Goal: Information Seeking & Learning: Learn about a topic

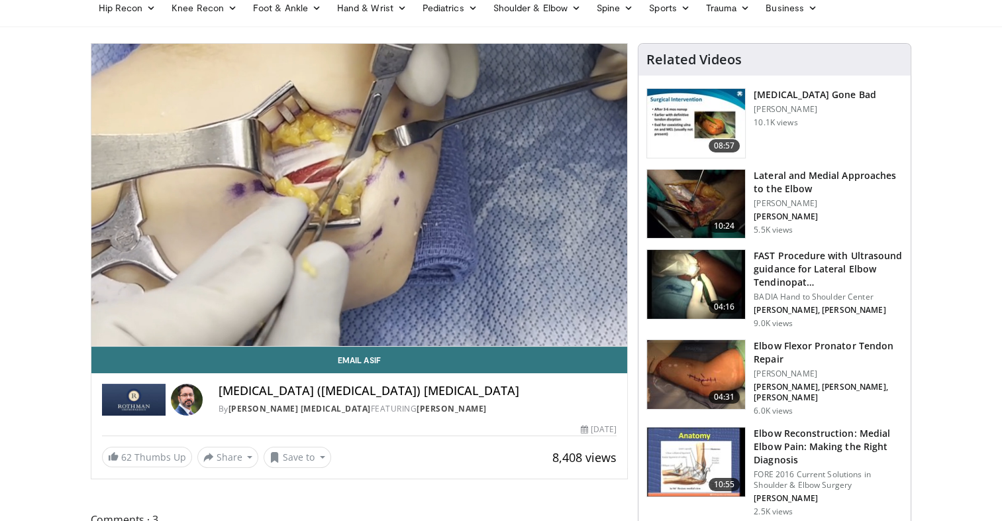
scroll to position [44, 0]
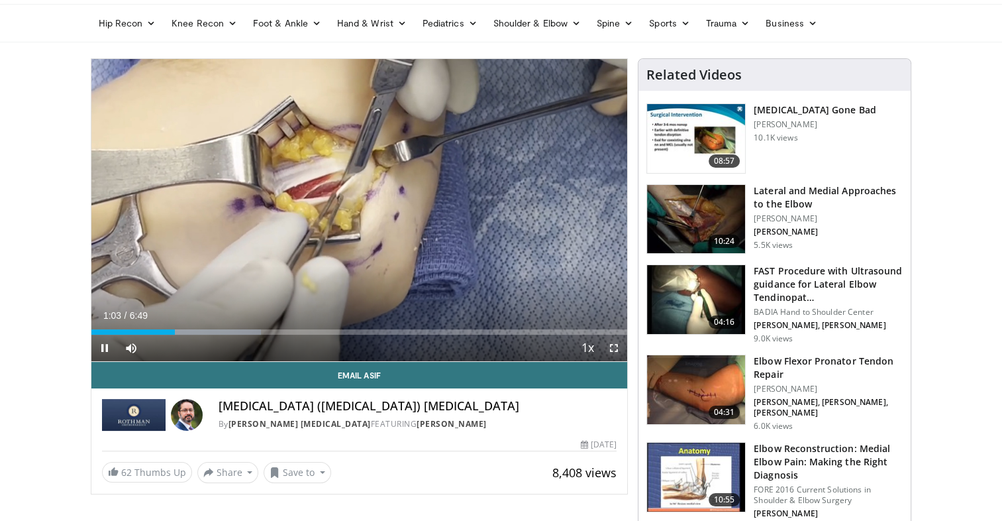
click at [617, 346] on span "Video Player" at bounding box center [614, 347] width 26 height 26
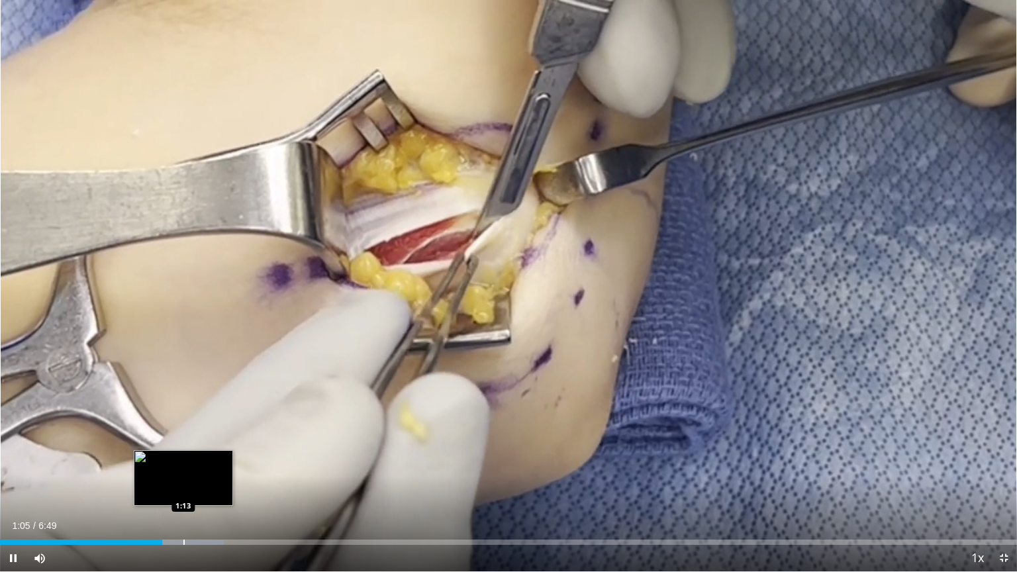
click at [183, 520] on div "Progress Bar" at bounding box center [183, 542] width 1 height 5
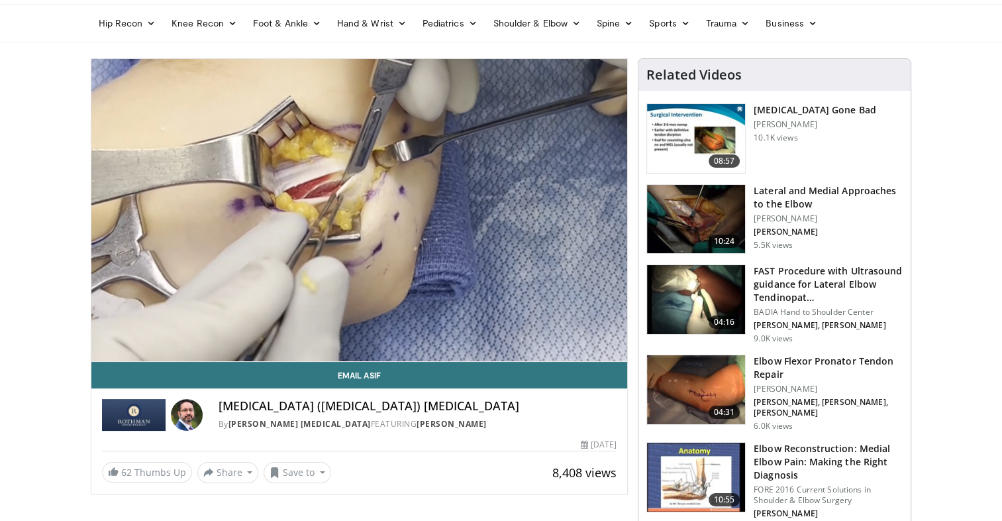
click at [677, 150] on img at bounding box center [696, 138] width 98 height 69
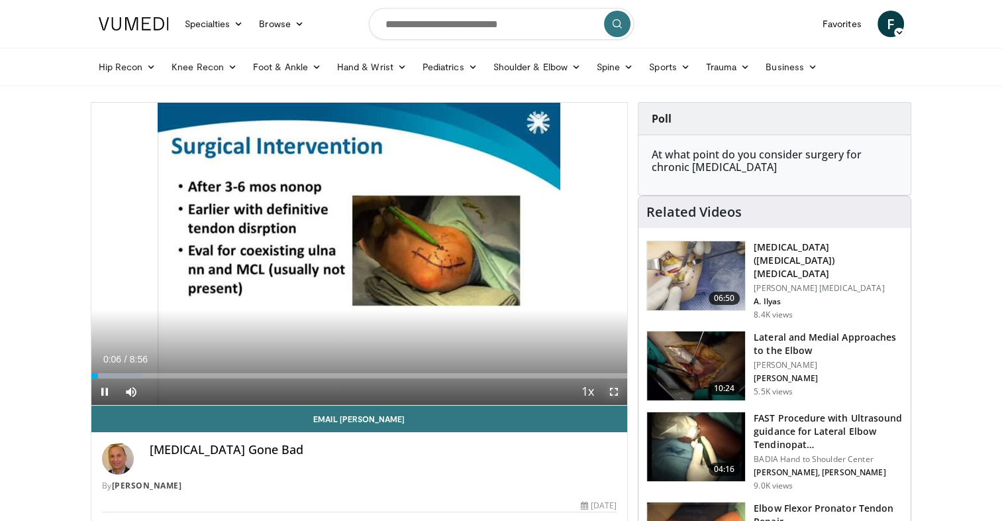
click at [612, 391] on span "Video Player" at bounding box center [614, 391] width 26 height 26
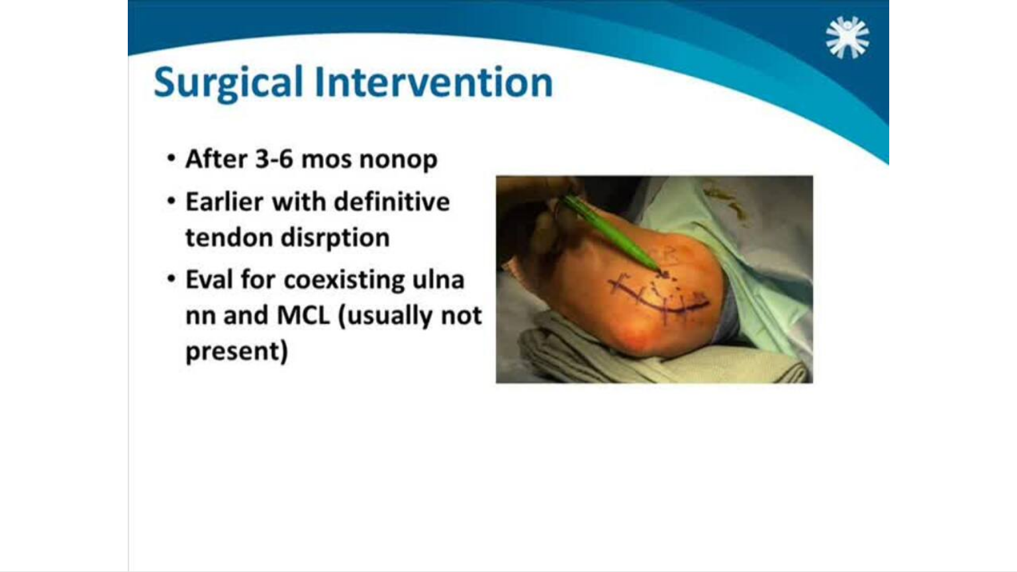
click at [33, 520] on video-js "**********" at bounding box center [508, 286] width 1017 height 572
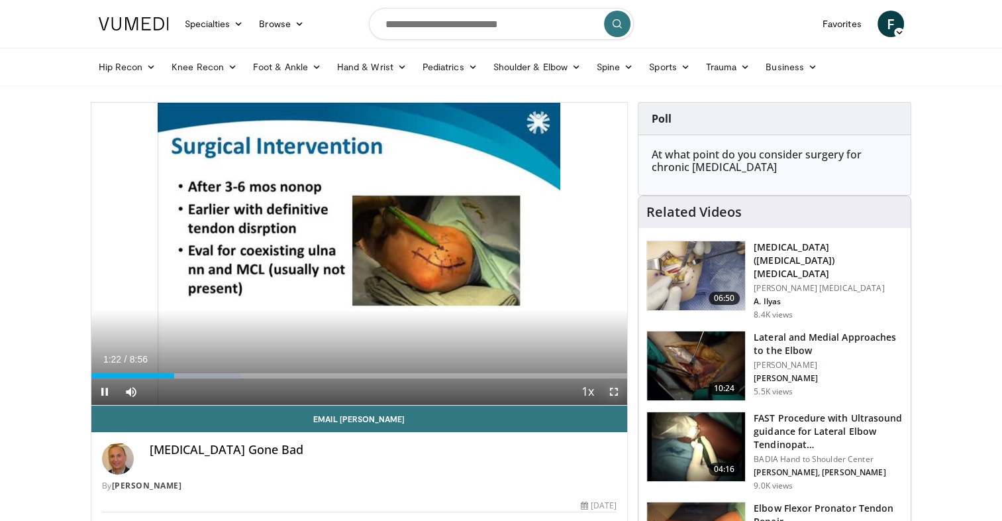
click at [617, 393] on span "Video Player" at bounding box center [614, 391] width 26 height 26
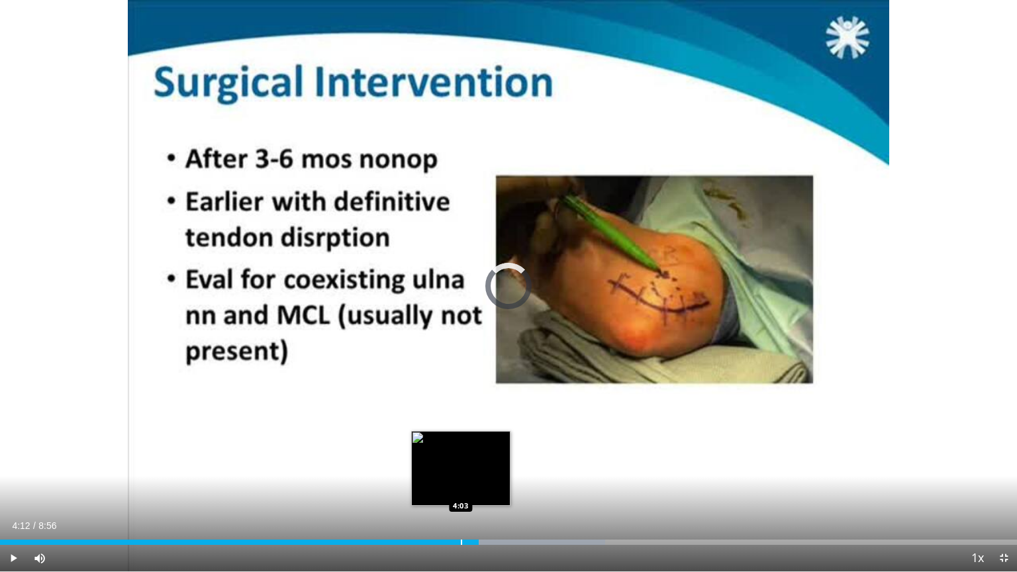
click at [461, 520] on div "Progress Bar" at bounding box center [461, 542] width 1 height 5
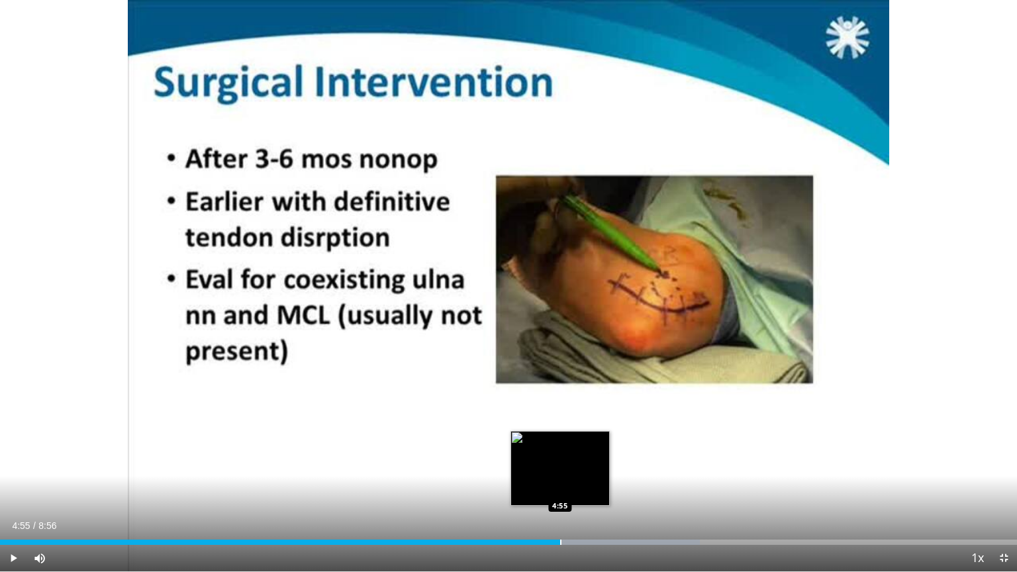
click at [560, 520] on div "Progress Bar" at bounding box center [560, 542] width 1 height 5
click at [553, 520] on div "Progress Bar" at bounding box center [553, 542] width 1 height 5
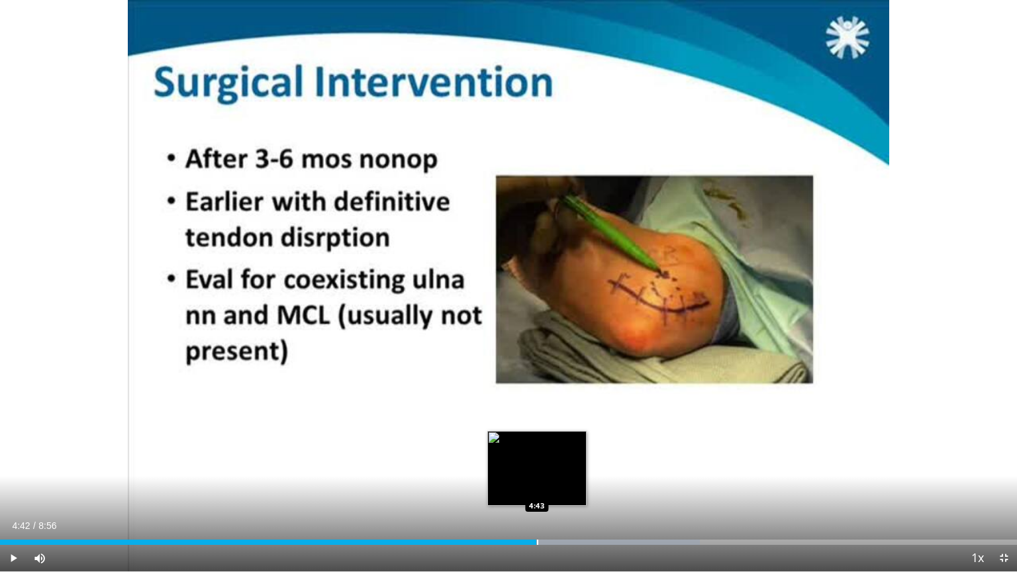
click at [537, 520] on div "Progress Bar" at bounding box center [537, 542] width 1 height 5
click at [555, 520] on div "Progress Bar" at bounding box center [555, 542] width 1 height 5
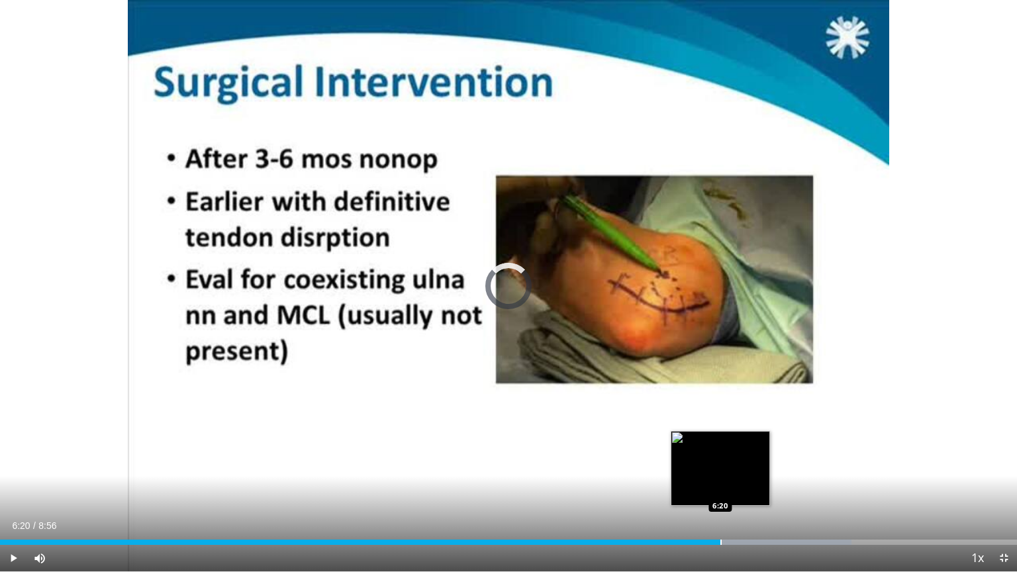
click at [721, 520] on div "Loaded : 83.72% 6:20 6:20" at bounding box center [508, 542] width 1017 height 5
click at [715, 520] on div "Progress Bar" at bounding box center [715, 542] width 1 height 5
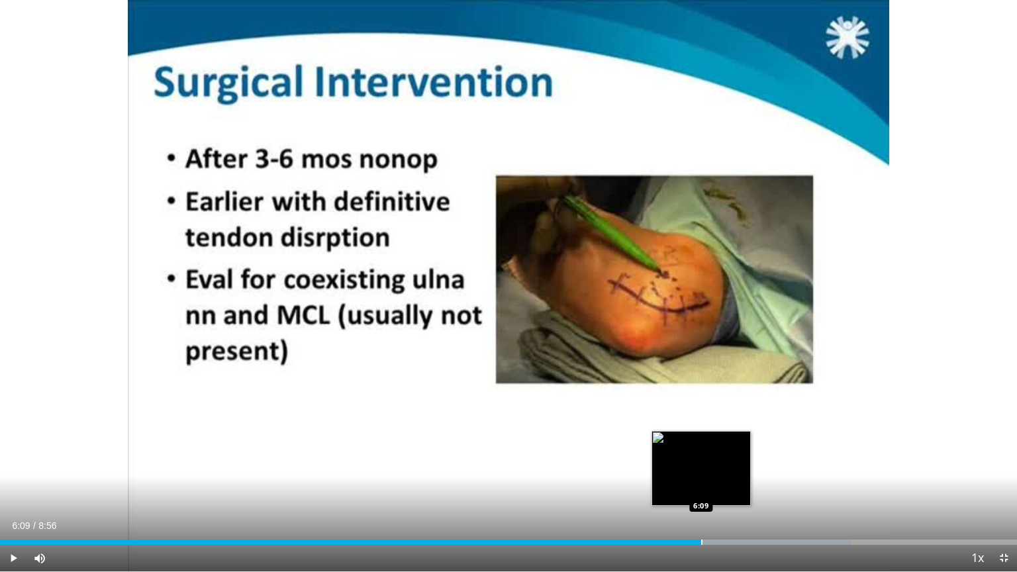
click at [701, 520] on div "Progress Bar" at bounding box center [701, 542] width 1 height 5
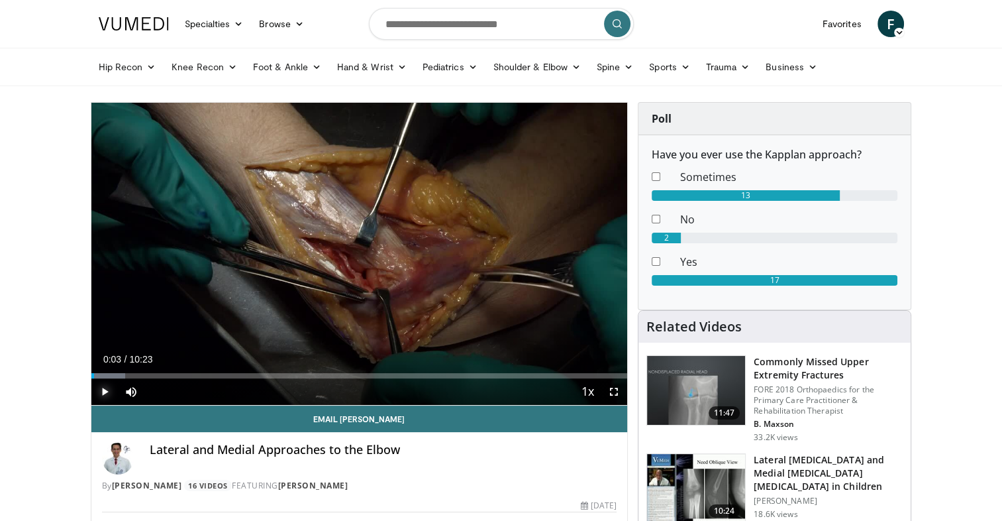
click at [104, 387] on span "Video Player" at bounding box center [104, 391] width 26 height 26
click at [614, 391] on span "Video Player" at bounding box center [614, 391] width 26 height 26
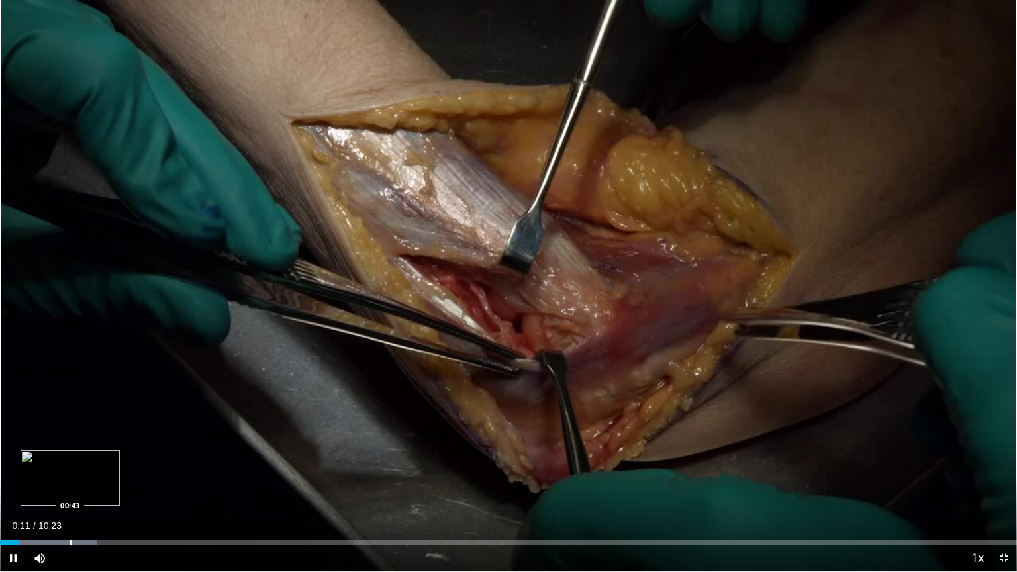
click at [70, 520] on div "Progress Bar" at bounding box center [70, 542] width 1 height 5
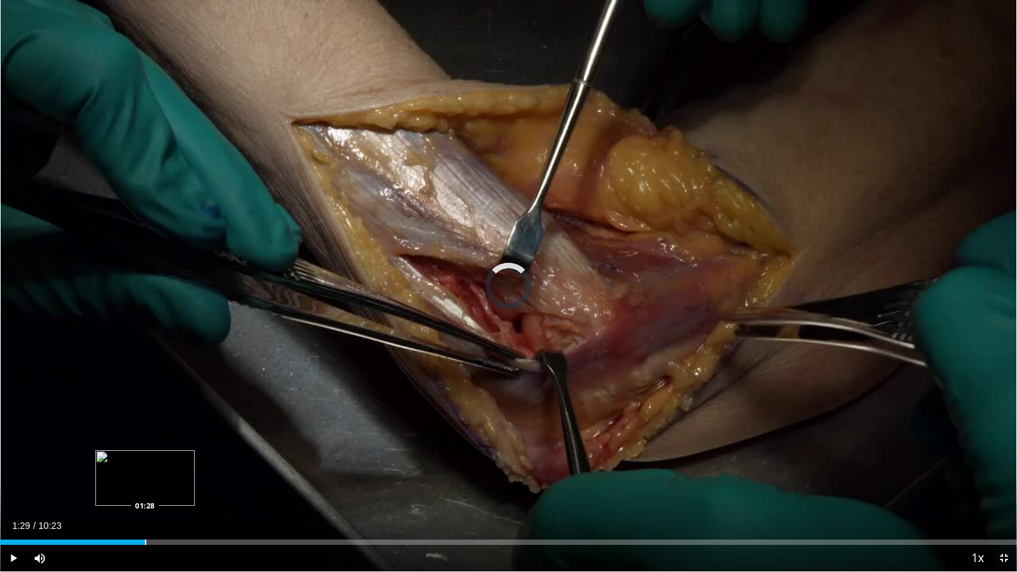
click at [146, 520] on div "Progress Bar" at bounding box center [145, 542] width 1 height 5
click at [240, 520] on div "Progress Bar" at bounding box center [240, 542] width 1 height 5
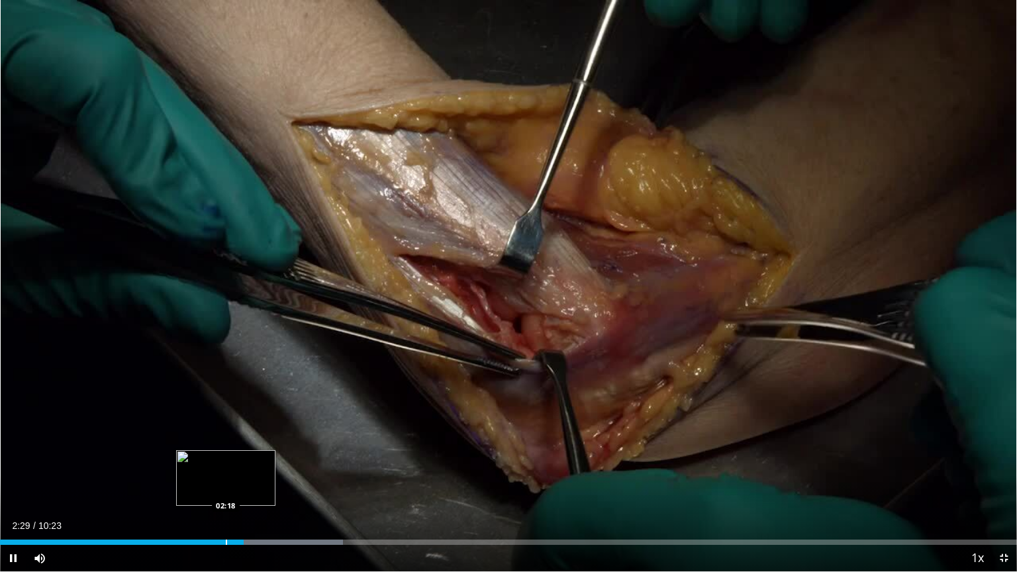
click at [226, 520] on div "Progress Bar" at bounding box center [226, 542] width 1 height 5
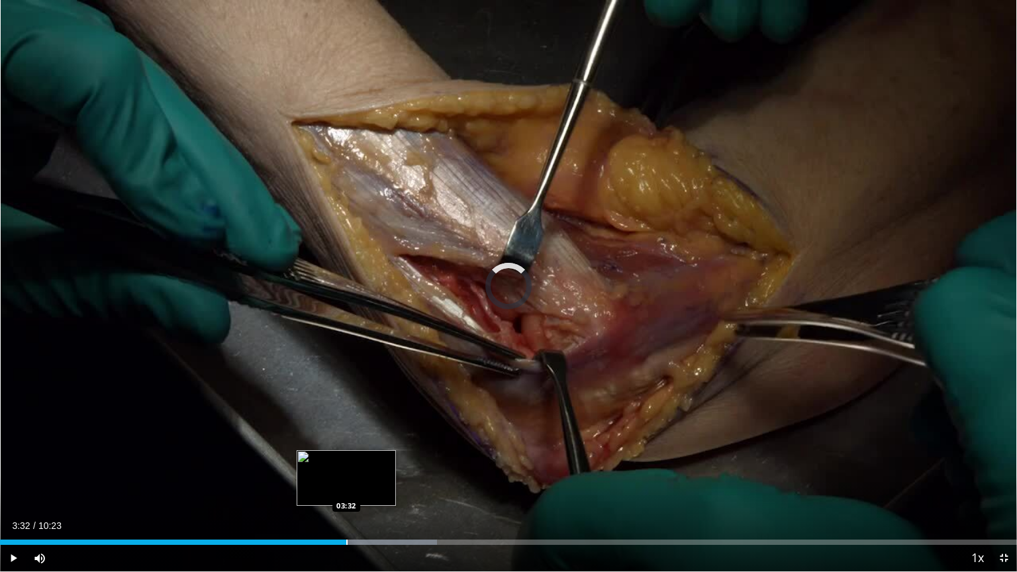
click at [346, 520] on div "Progress Bar" at bounding box center [346, 542] width 1 height 5
click at [347, 520] on div "03:33" at bounding box center [174, 542] width 348 height 5
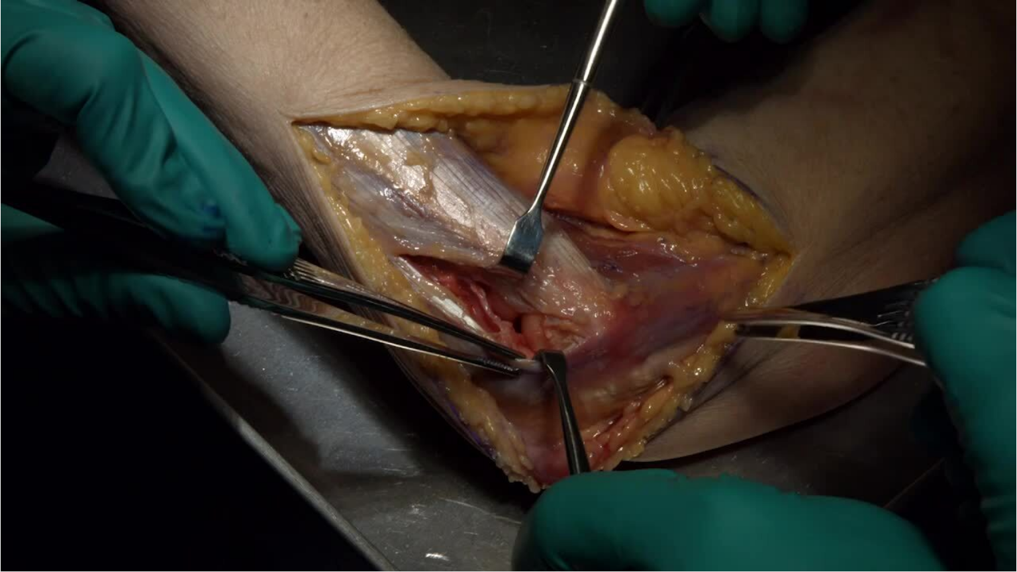
click at [344, 520] on div "10 seconds Tap to unmute" at bounding box center [508, 286] width 1017 height 572
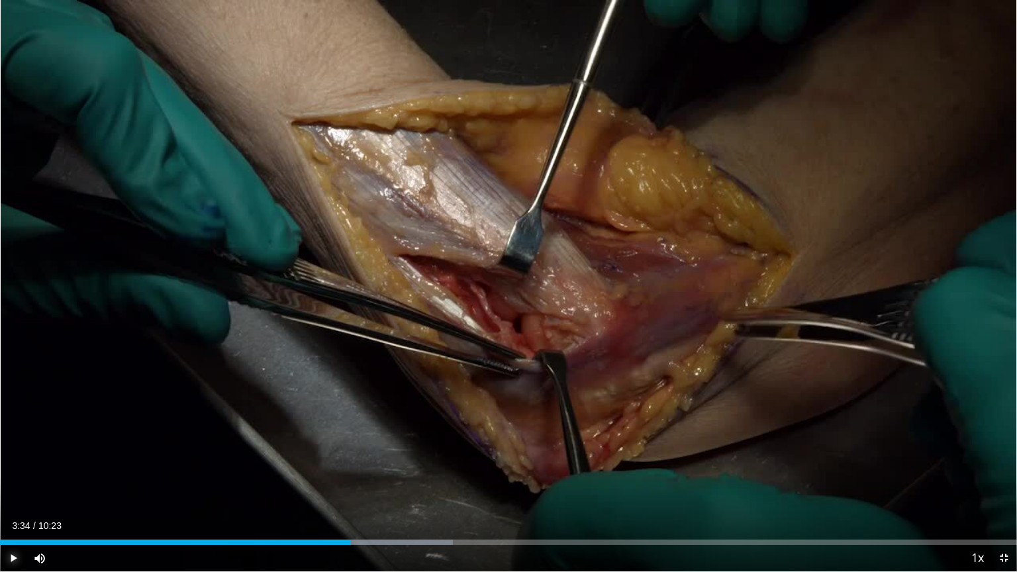
click at [7, 520] on span "Video Player" at bounding box center [13, 558] width 26 height 26
click at [318, 520] on div "Loaded : 44.56% 03:36 03:14" at bounding box center [508, 538] width 1017 height 13
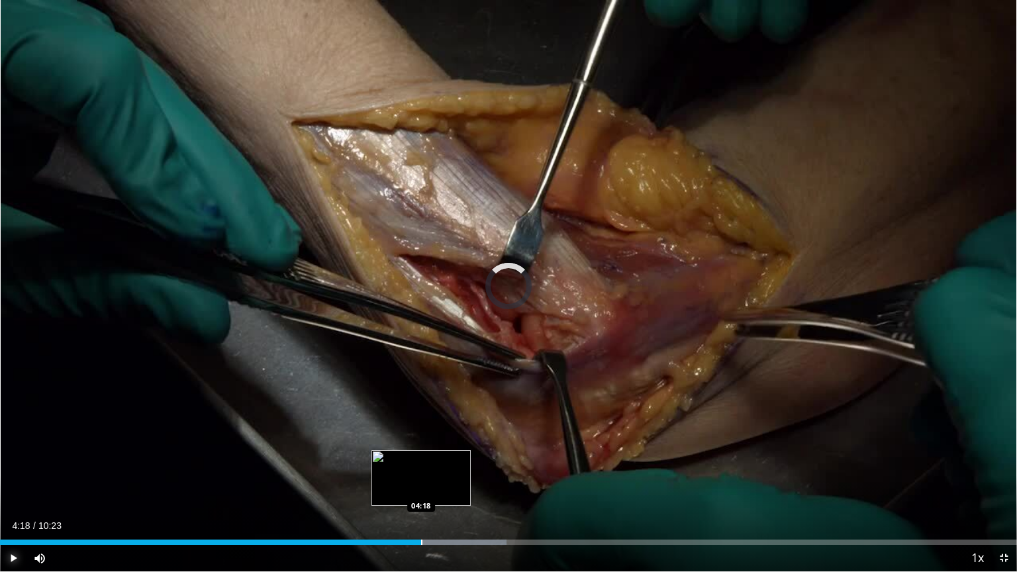
click at [421, 520] on div "Progress Bar" at bounding box center [421, 542] width 1 height 5
click at [453, 520] on div "Loaded : 51.40% 04:18 04:37" at bounding box center [508, 538] width 1017 height 13
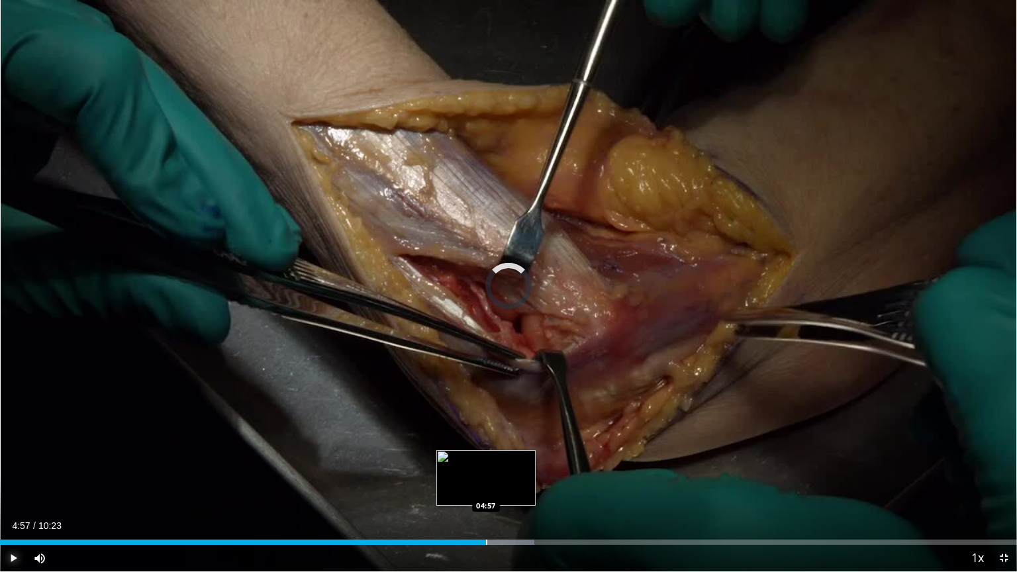
click at [485, 520] on div "Loaded : 52.52% 04:38 04:57" at bounding box center [508, 538] width 1017 height 13
click at [482, 520] on div "Progress Bar" at bounding box center [481, 542] width 1 height 5
click at [469, 520] on div "Loaded : 58.89% 04:47 04:47" at bounding box center [508, 542] width 1017 height 5
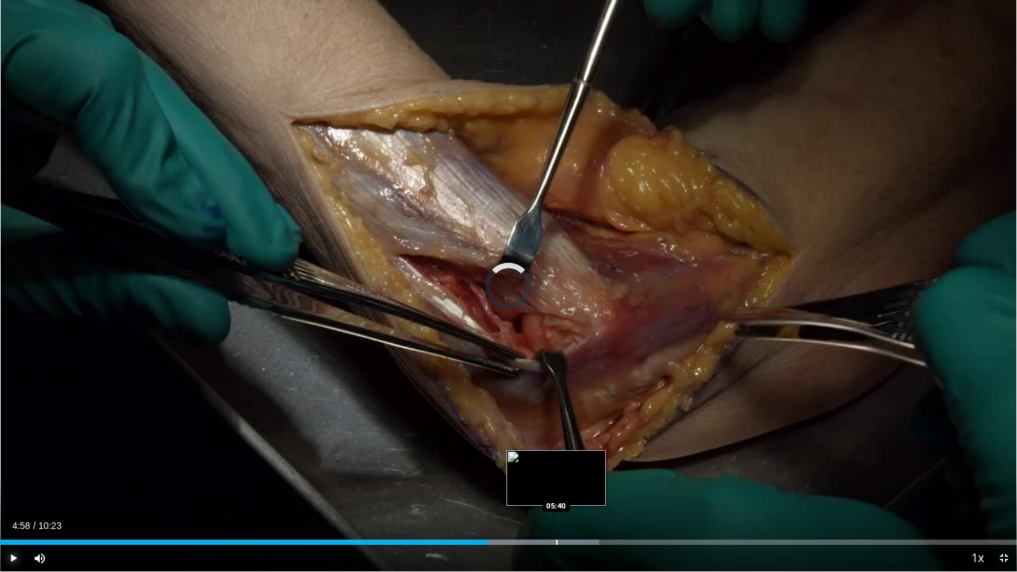
click at [556, 520] on div "Loaded : 58.89% 04:59 05:40" at bounding box center [508, 542] width 1017 height 5
click at [553, 520] on div "Progress Bar" at bounding box center [553, 542] width 1 height 5
click at [539, 520] on div "Progress Bar" at bounding box center [539, 542] width 1 height 5
click at [522, 520] on div "Loaded : 65.25% 05:31 05:20" at bounding box center [508, 542] width 1017 height 5
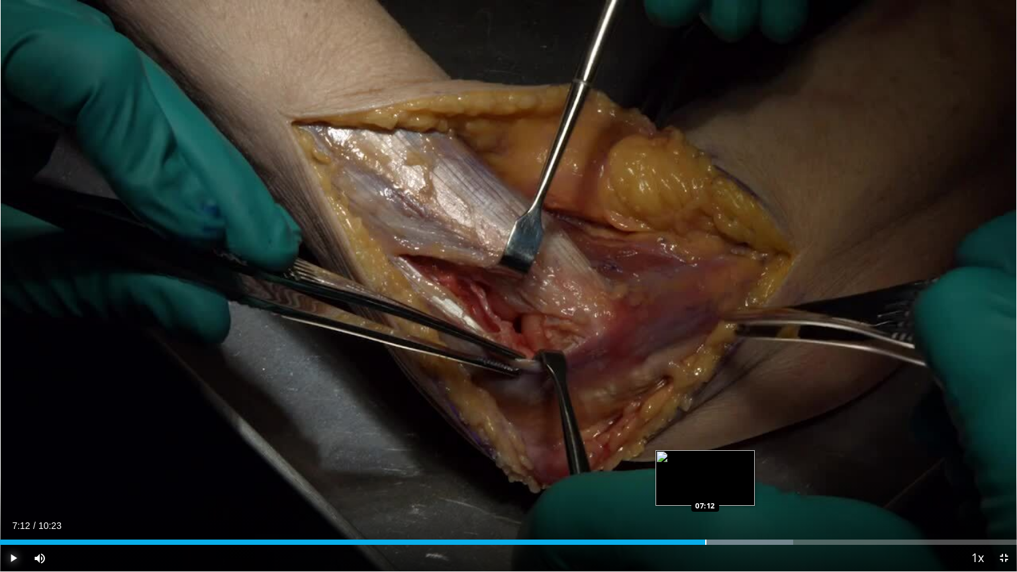
click at [705, 520] on div "Progress Bar" at bounding box center [705, 542] width 1 height 5
click at [756, 520] on div "Progress Bar" at bounding box center [756, 542] width 1 height 5
click at [746, 520] on div "Progress Bar" at bounding box center [746, 542] width 1 height 5
click at [735, 520] on div "Progress Bar" at bounding box center [735, 542] width 1 height 5
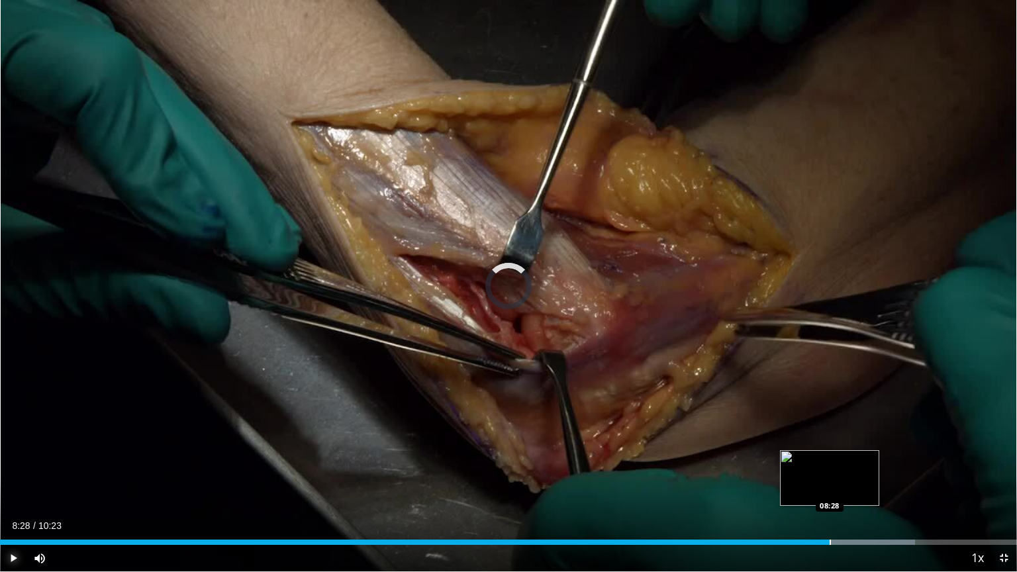
click at [830, 520] on div "Progress Bar" at bounding box center [830, 542] width 1 height 5
click at [864, 520] on div "Progress Bar" at bounding box center [864, 542] width 1 height 5
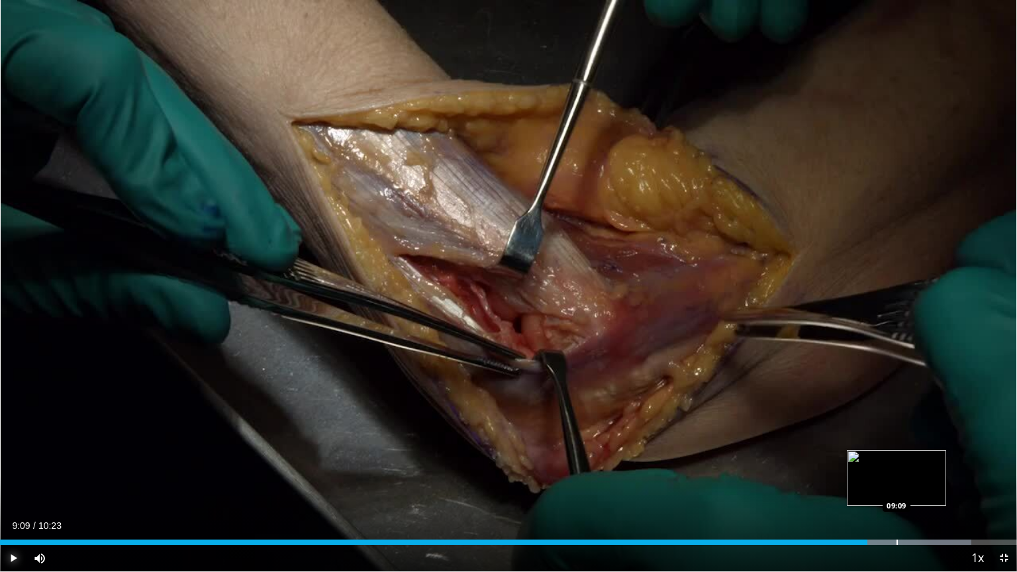
click at [897, 520] on div "Progress Bar" at bounding box center [897, 542] width 1 height 5
click at [888, 520] on div "Progress Bar" at bounding box center [888, 542] width 1 height 5
click at [873, 520] on div "Progress Bar" at bounding box center [873, 542] width 1 height 5
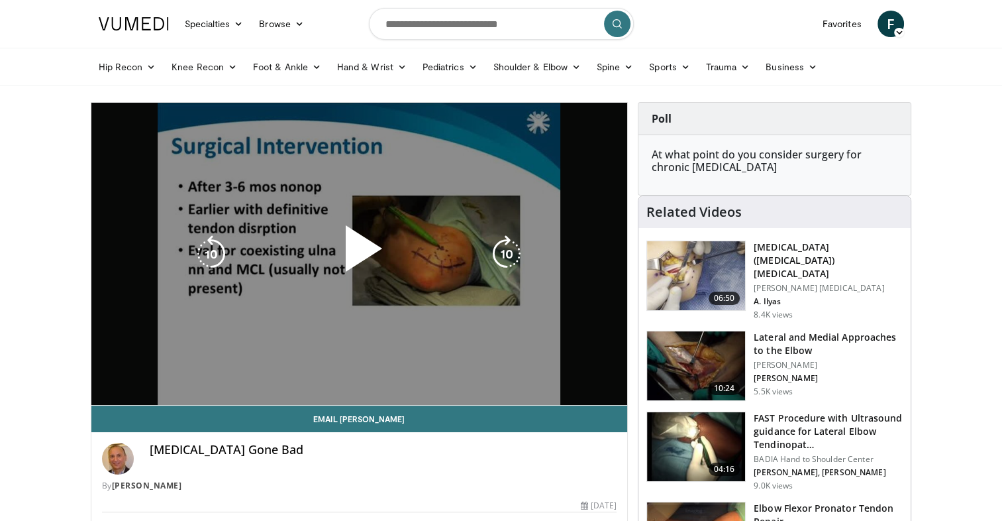
click at [450, 401] on div "10 seconds Tap to unmute" at bounding box center [359, 254] width 536 height 302
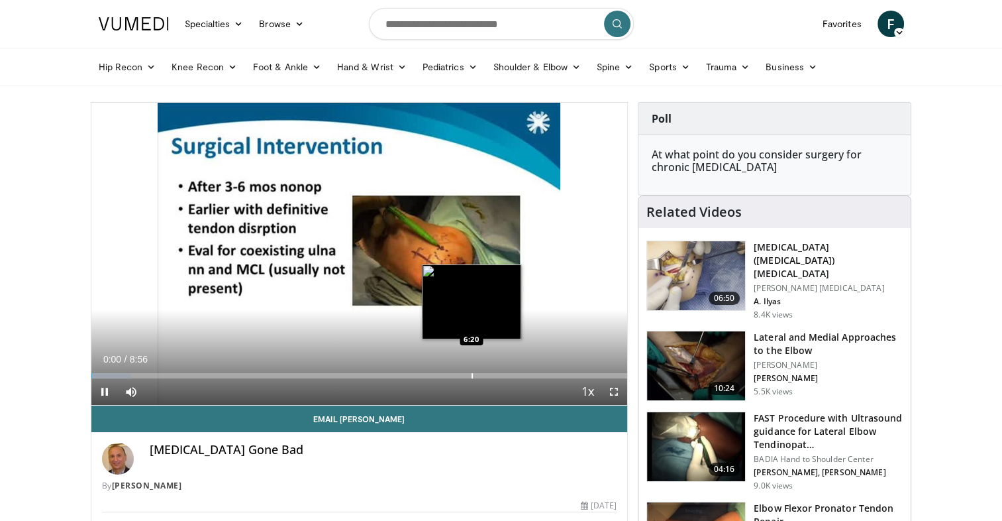
click at [472, 373] on div "Progress Bar" at bounding box center [472, 375] width 1 height 5
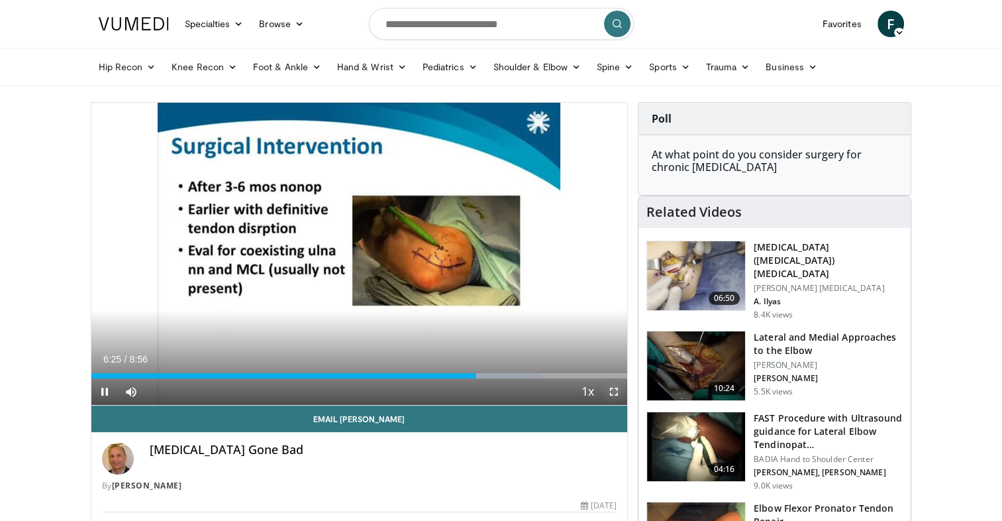
click at [618, 391] on span "Video Player" at bounding box center [614, 391] width 26 height 26
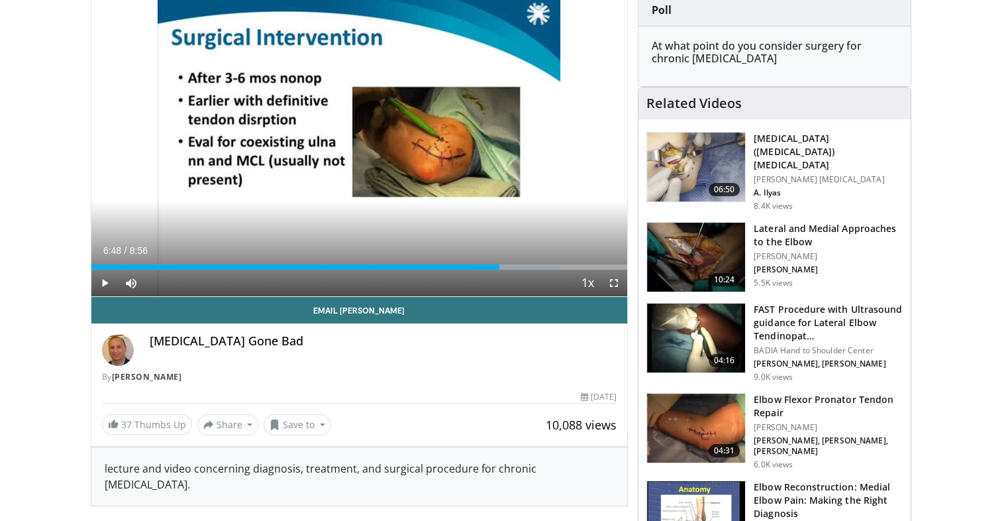
scroll to position [110, 0]
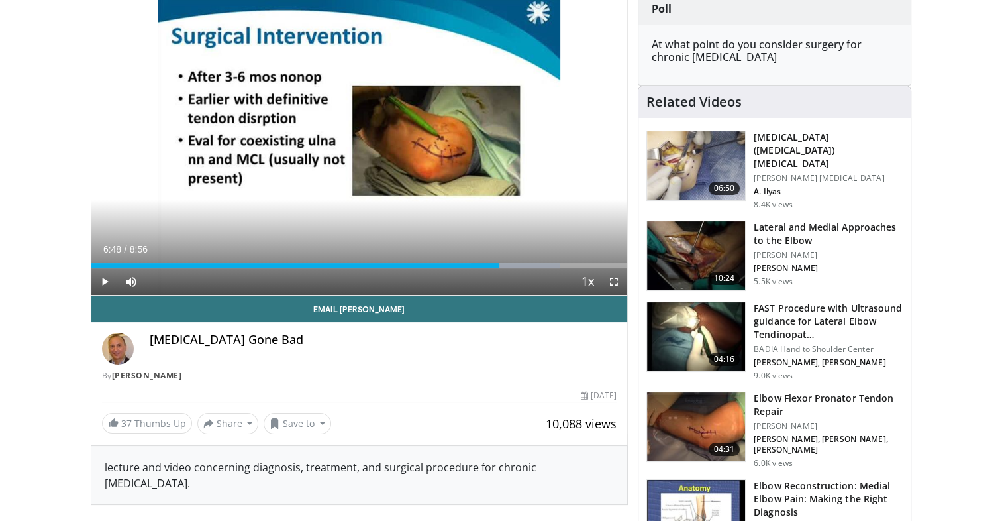
click at [703, 424] on img at bounding box center [696, 426] width 98 height 69
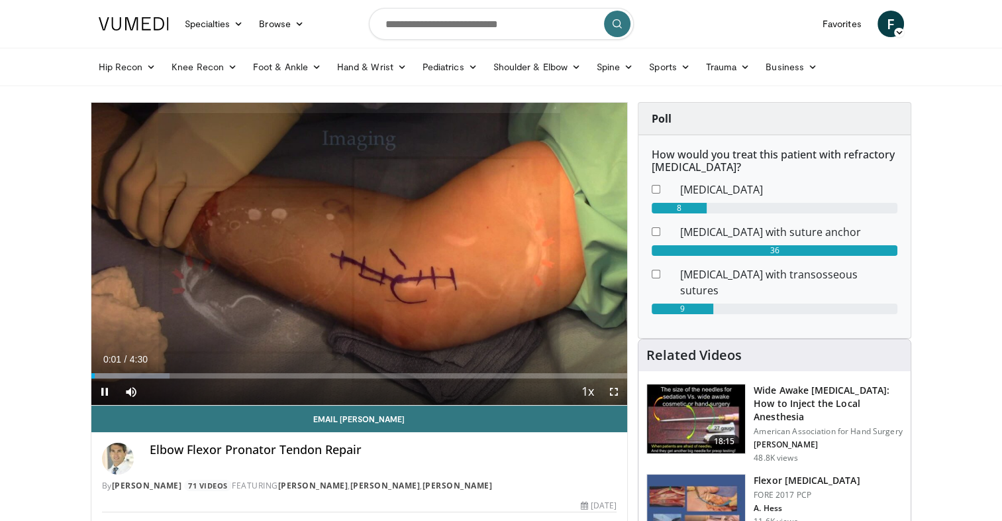
click at [228, 378] on div "Current Time 0:01 / Duration 4:30 Pause Skip Backward Skip Forward Mute Loaded …" at bounding box center [359, 391] width 536 height 26
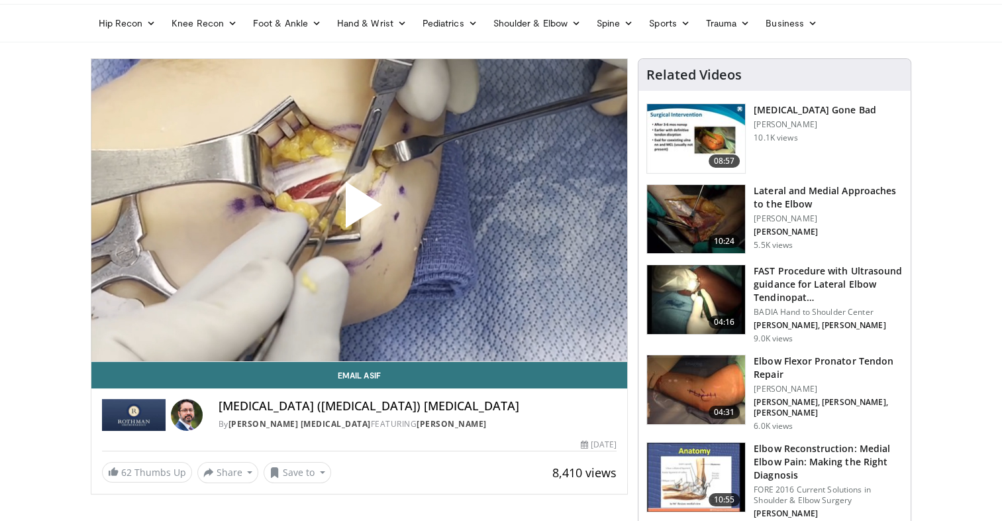
click at [956, 39] on div "Hip Recon Hip Arthroplasty Revision Hip Arthroplasty Hip Preservation Knee Reco…" at bounding box center [501, 23] width 1002 height 38
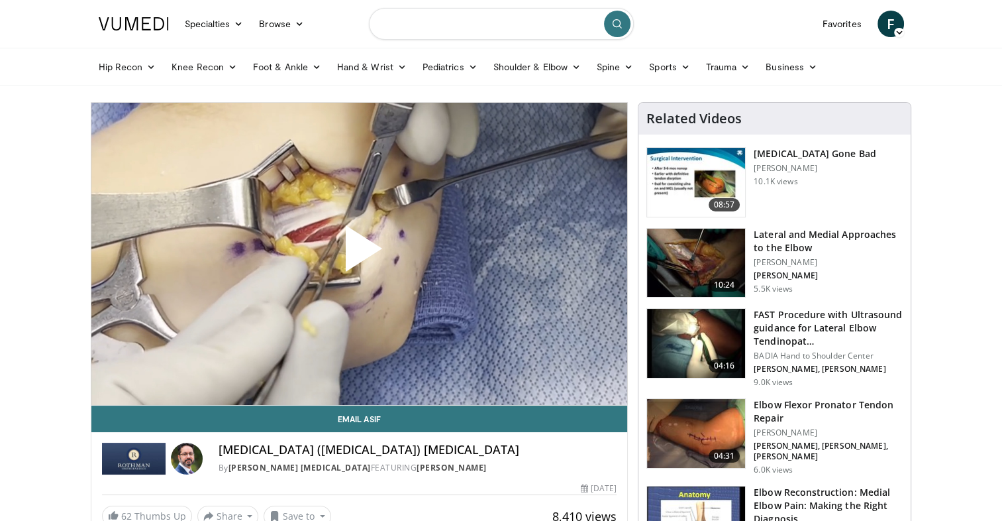
click at [479, 36] on input "Search topics, interventions" at bounding box center [501, 24] width 265 height 32
type input "**********"
click at [509, 33] on input "Search topics, interventions" at bounding box center [501, 24] width 265 height 32
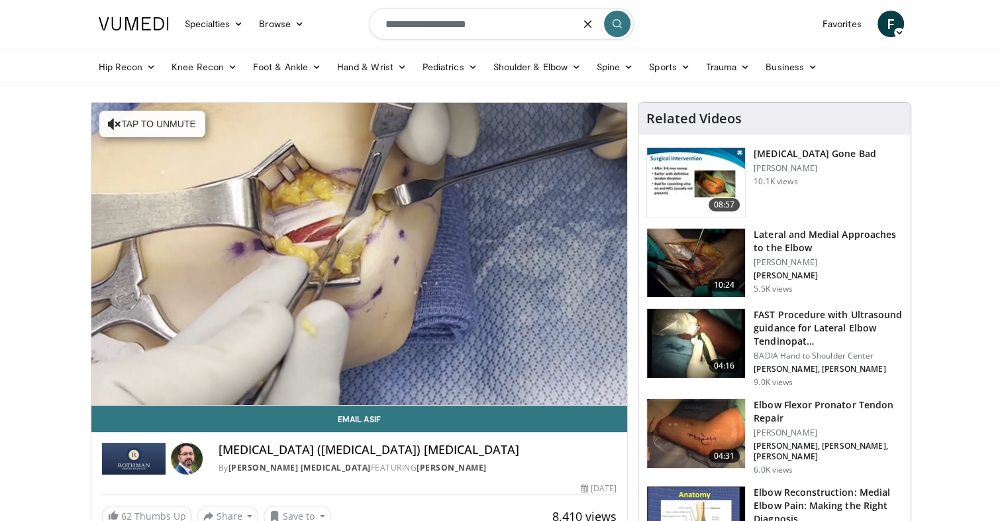
type input "**********"
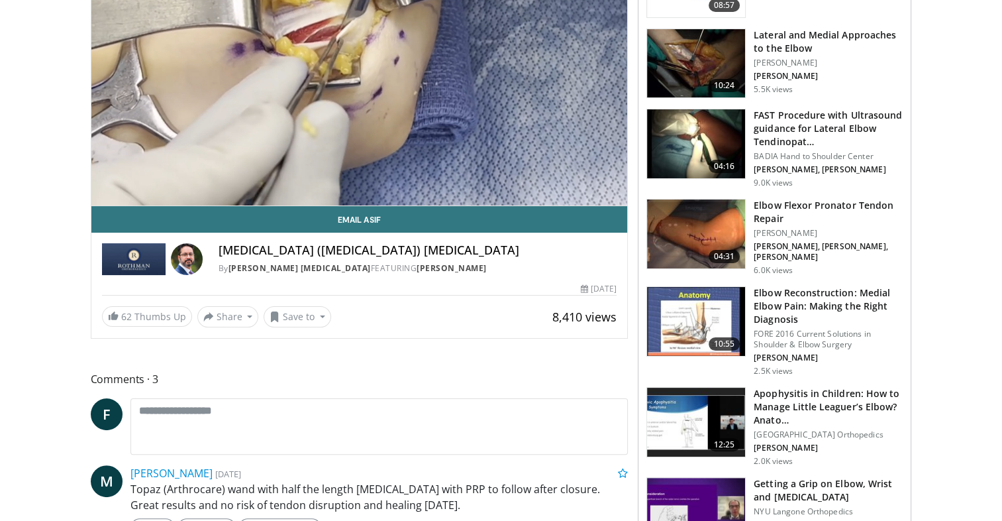
scroll to position [199, 0]
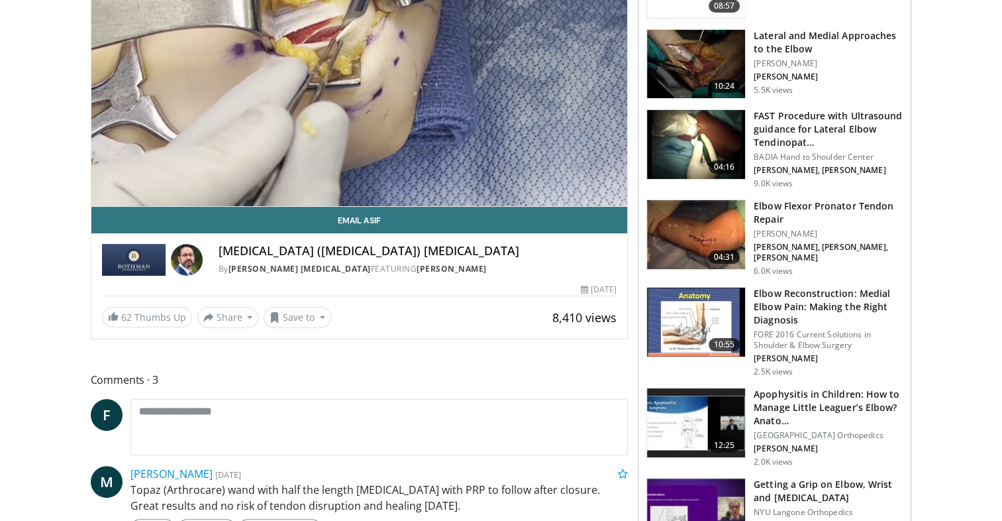
click at [724, 326] on img at bounding box center [696, 321] width 98 height 69
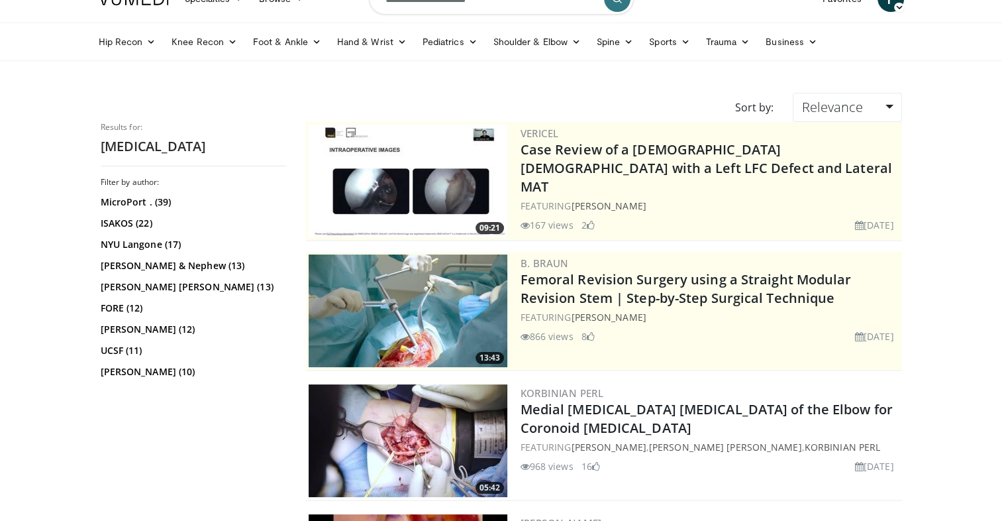
scroll to position [21, 0]
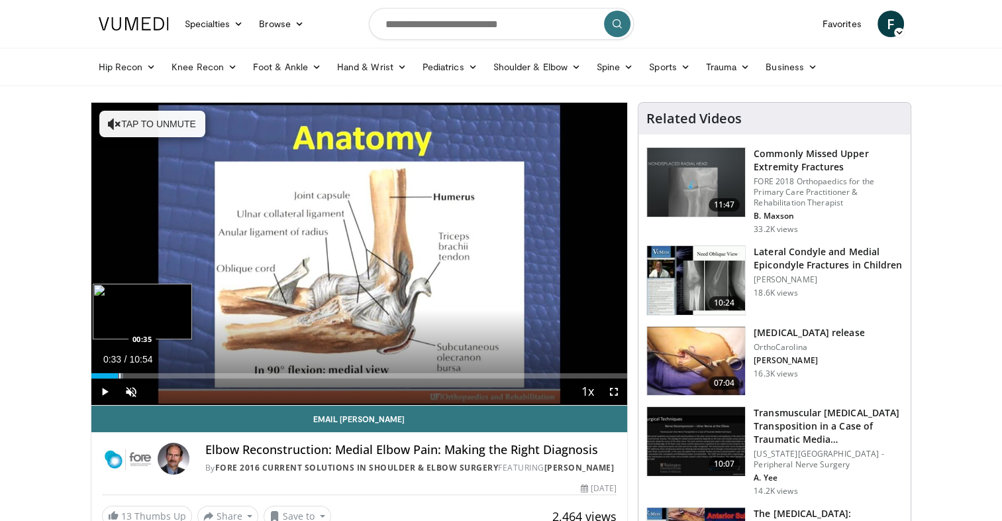
click at [118, 373] on div "Progress Bar" at bounding box center [107, 375] width 32 height 5
click at [165, 373] on div "Progress Bar" at bounding box center [165, 375] width 1 height 5
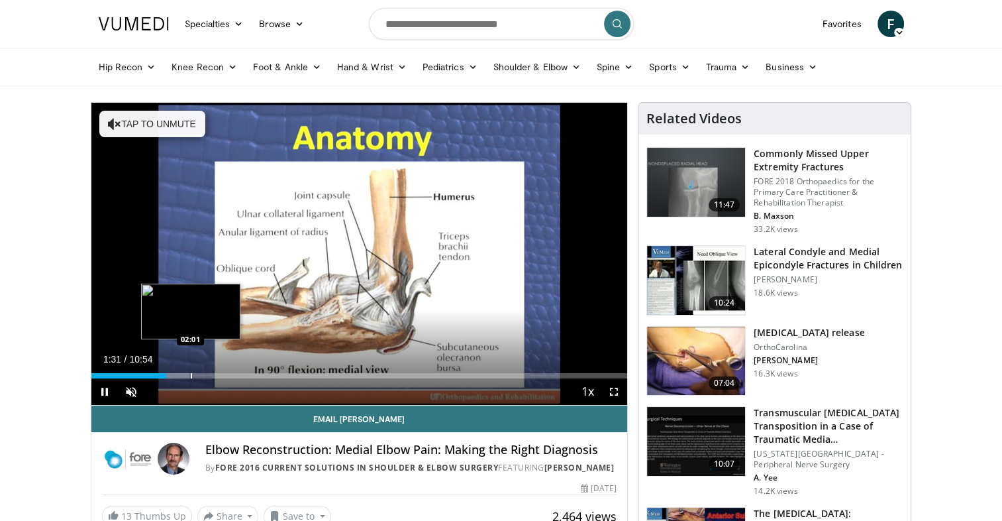
click at [190, 371] on div "Loaded : 18.36% 01:31 02:01" at bounding box center [359, 372] width 536 height 13
click at [207, 371] on div "Loaded : 19.89% 02:02 02:22" at bounding box center [359, 372] width 536 height 13
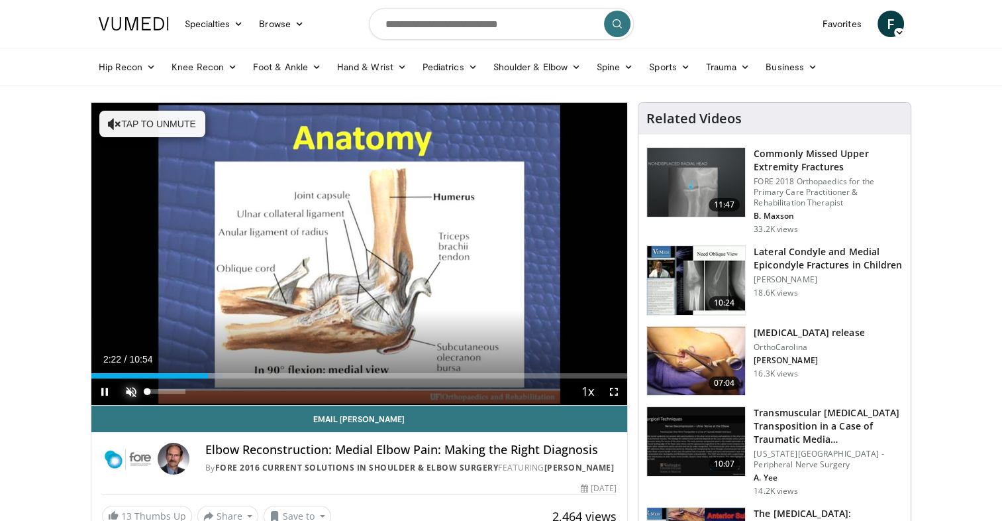
click at [128, 386] on span "Video Player" at bounding box center [131, 391] width 26 height 26
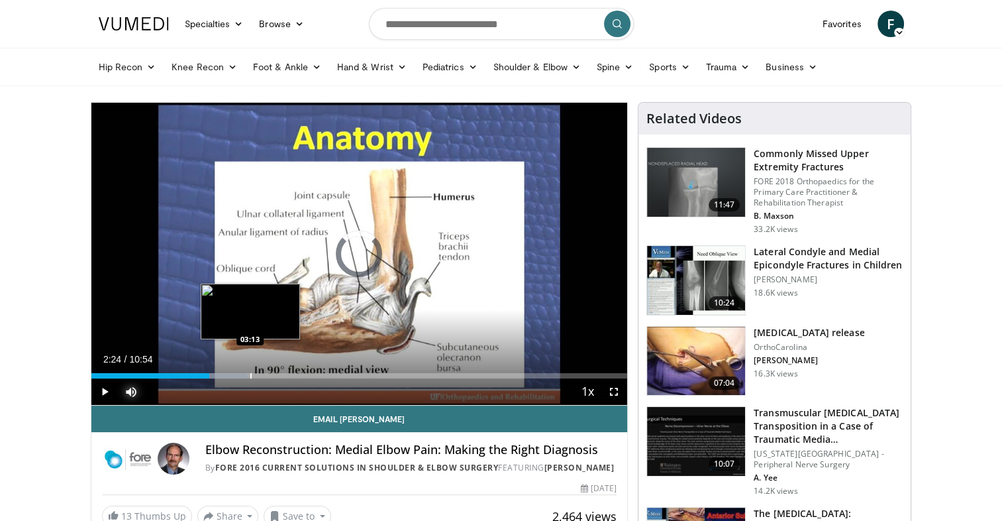
click at [250, 373] on div "Progress Bar" at bounding box center [250, 375] width 1 height 5
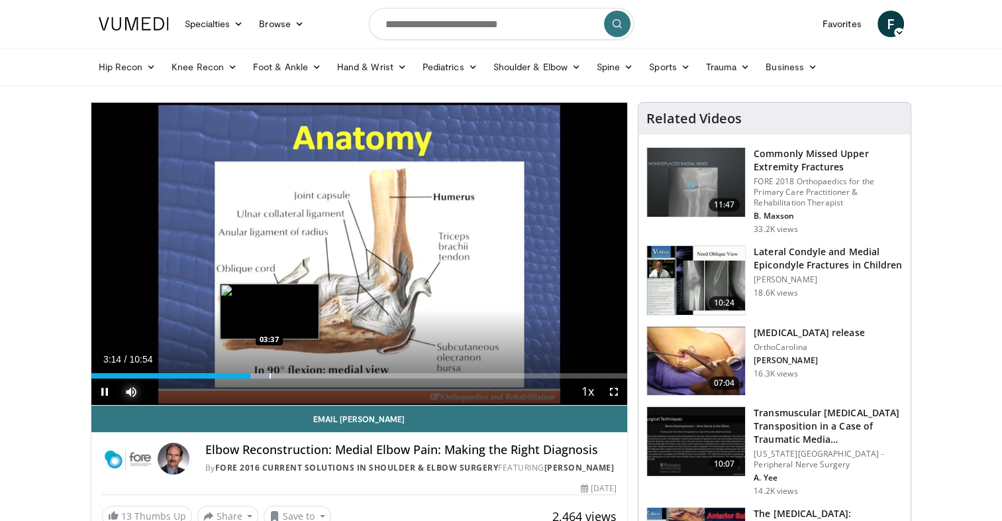
click at [270, 373] on div "Progress Bar" at bounding box center [270, 375] width 1 height 5
click at [294, 374] on div "Progress Bar" at bounding box center [294, 375] width 1 height 5
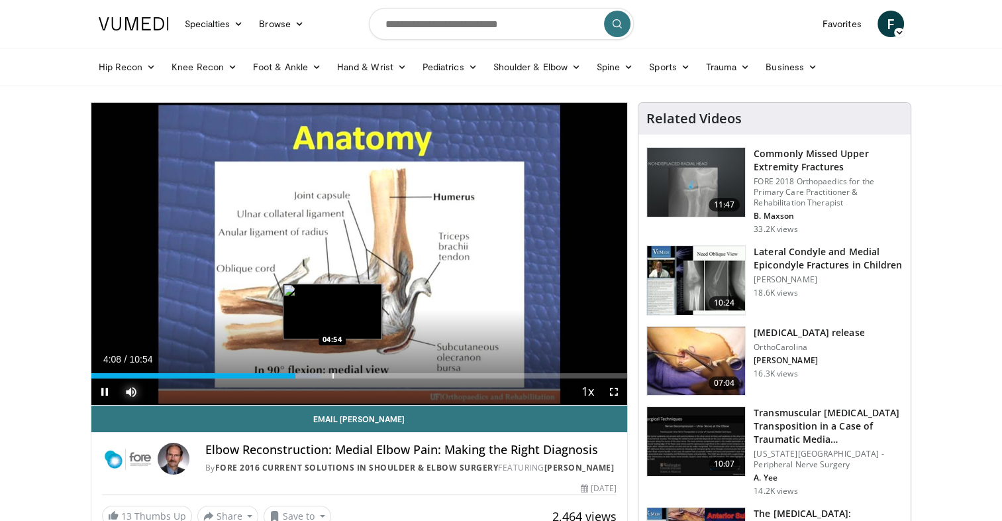
click at [332, 375] on div "Progress Bar" at bounding box center [332, 375] width 1 height 5
click at [354, 374] on div "Progress Bar" at bounding box center [354, 375] width 1 height 5
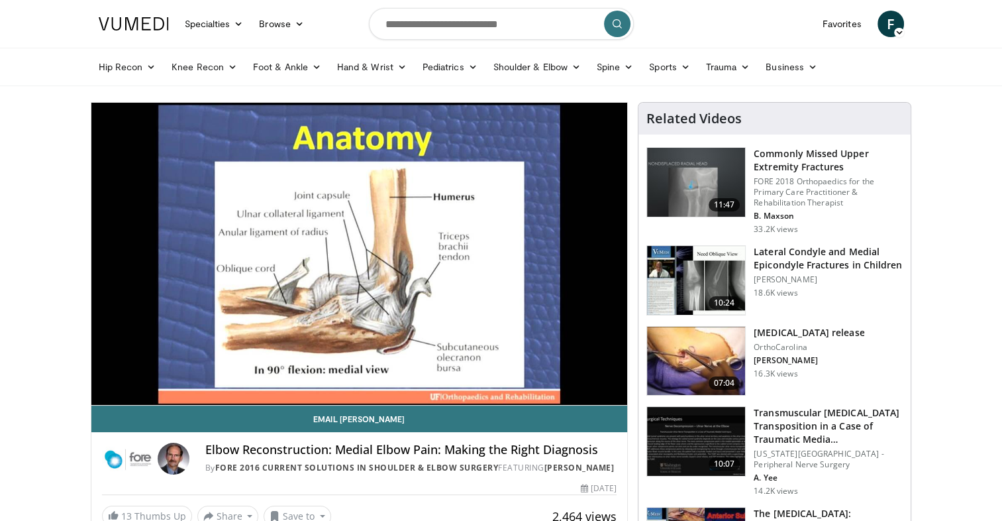
click at [371, 374] on div "10 seconds Tap to unmute" at bounding box center [359, 254] width 536 height 302
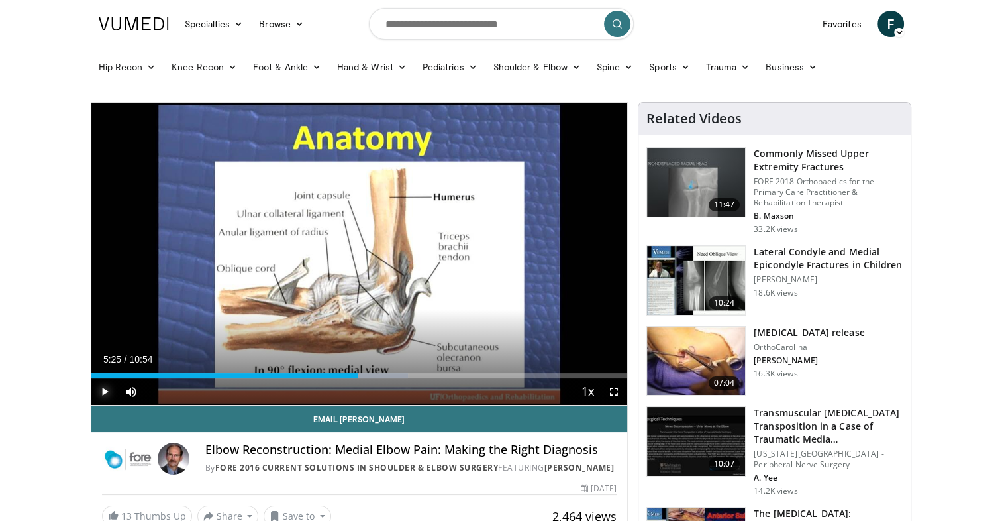
click at [103, 387] on span "Video Player" at bounding box center [104, 391] width 26 height 26
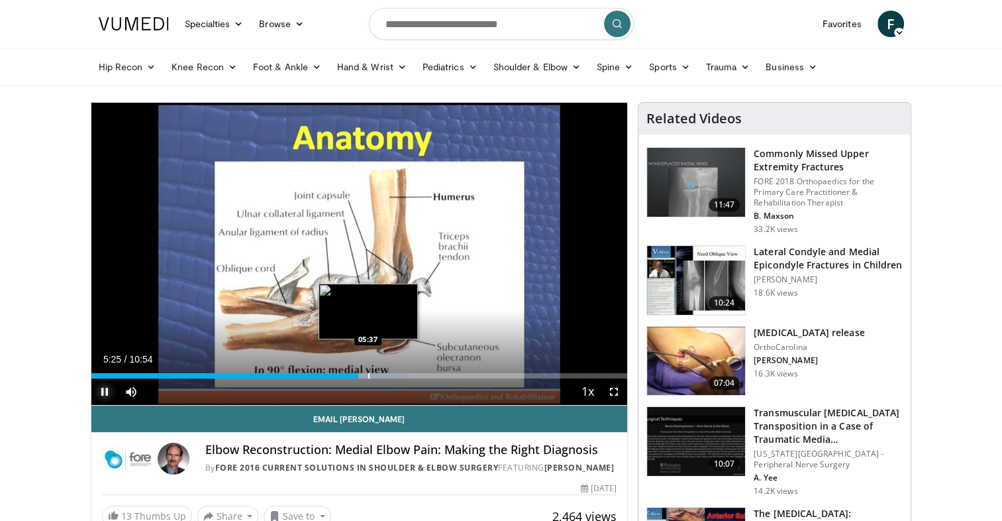
click at [369, 375] on div "Progress Bar" at bounding box center [368, 375] width 1 height 5
click at [399, 375] on div "Progress Bar" at bounding box center [399, 375] width 1 height 5
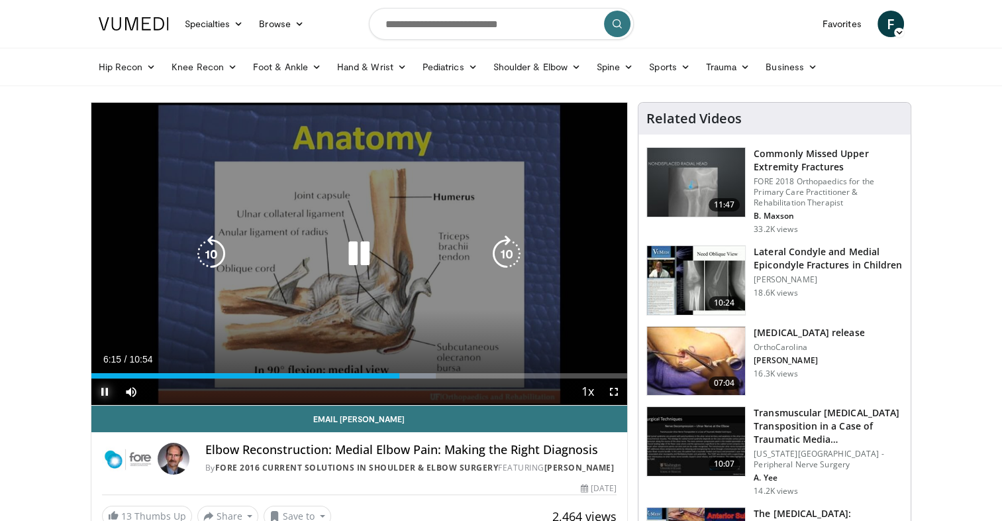
click at [408, 375] on div "Progress Bar" at bounding box center [405, 375] width 61 height 5
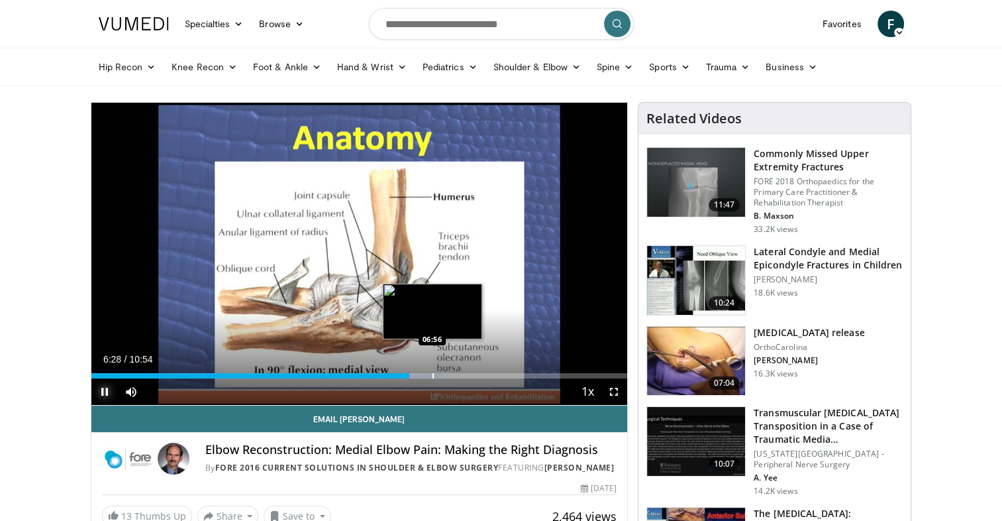
click at [433, 375] on div "Loaded : 65.78% 06:28 06:56" at bounding box center [359, 375] width 536 height 5
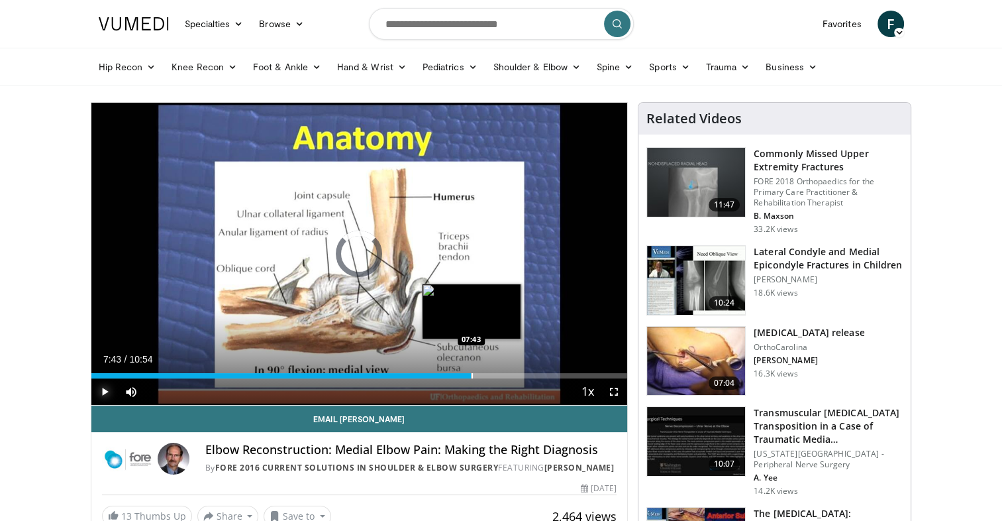
click at [472, 375] on div "Progress Bar" at bounding box center [472, 375] width 1 height 5
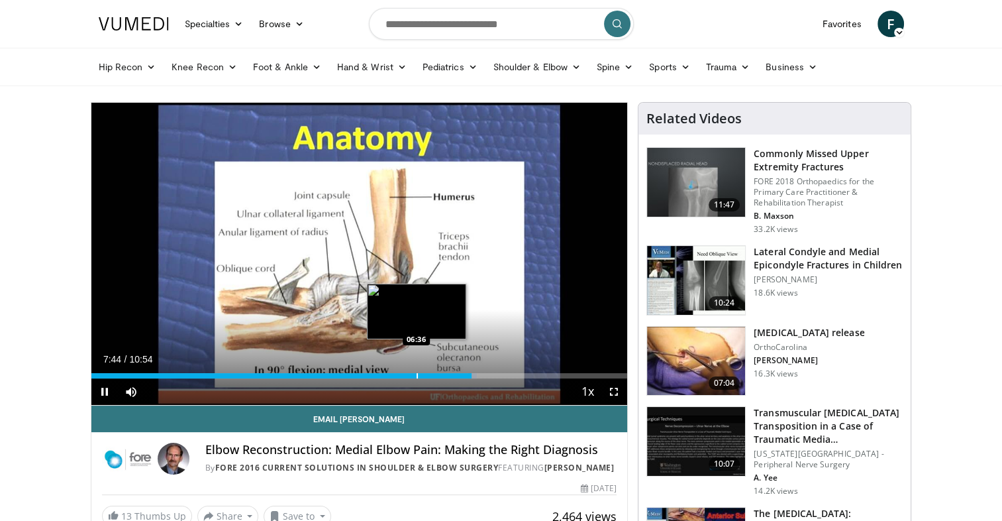
click at [416, 377] on video-js "**********" at bounding box center [359, 254] width 536 height 303
click at [392, 374] on div "07:45" at bounding box center [281, 375] width 381 height 5
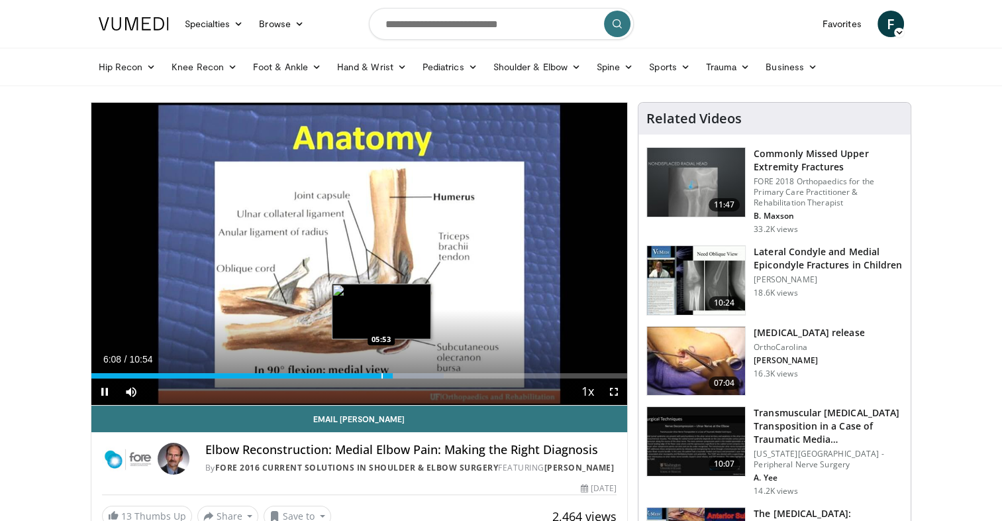
click at [381, 374] on div "Progress Bar" at bounding box center [381, 375] width 1 height 5
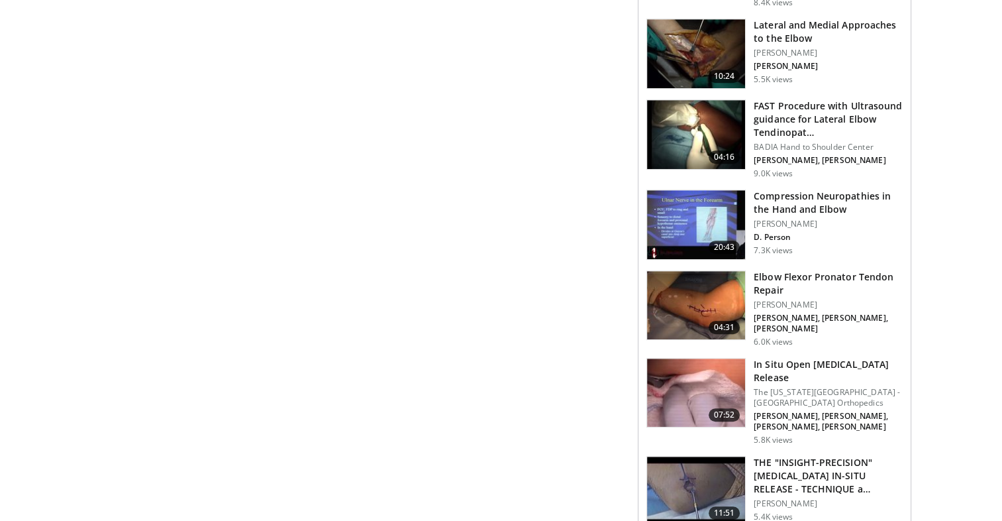
scroll to position [744, 0]
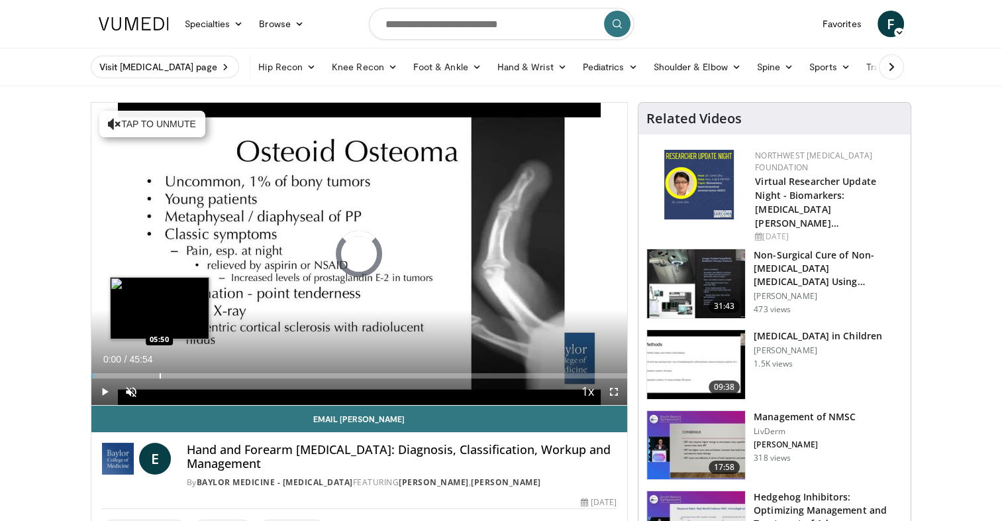
click at [160, 373] on div "Progress Bar" at bounding box center [160, 375] width 1 height 5
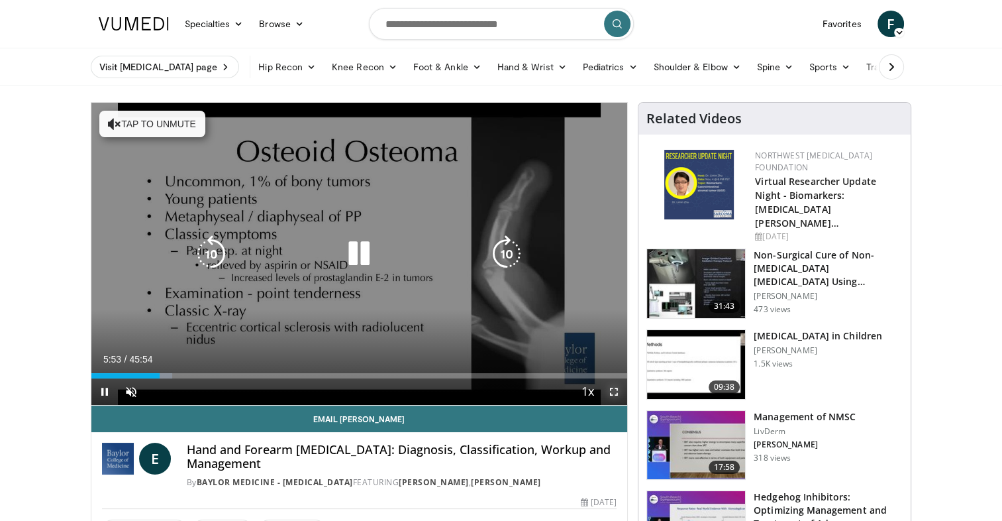
drag, startPoint x: 613, startPoint y: 393, endPoint x: 615, endPoint y: 442, distance: 49.0
click at [613, 393] on span "Video Player" at bounding box center [614, 391] width 26 height 26
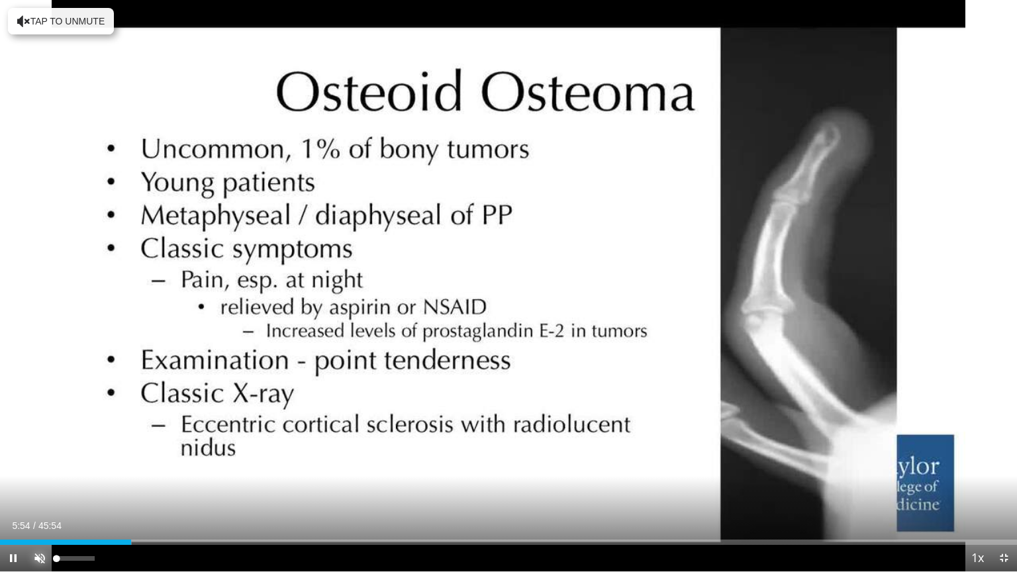
click at [39, 520] on span "Video Player" at bounding box center [39, 558] width 26 height 26
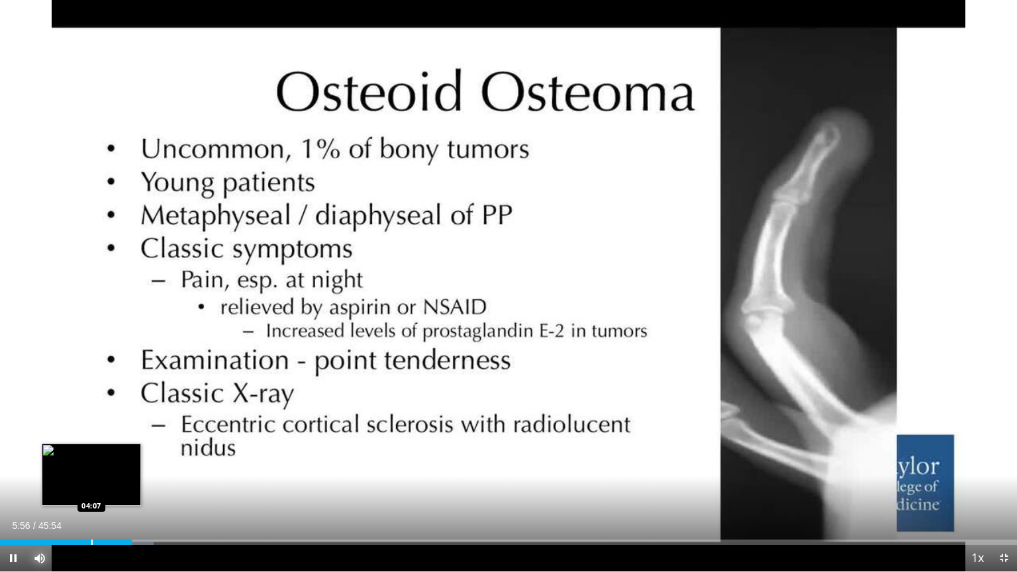
click at [91, 520] on div "Loaded : 15.13% 05:56 04:07" at bounding box center [508, 538] width 1017 height 13
click at [102, 520] on div "Progress Bar" at bounding box center [102, 542] width 1 height 5
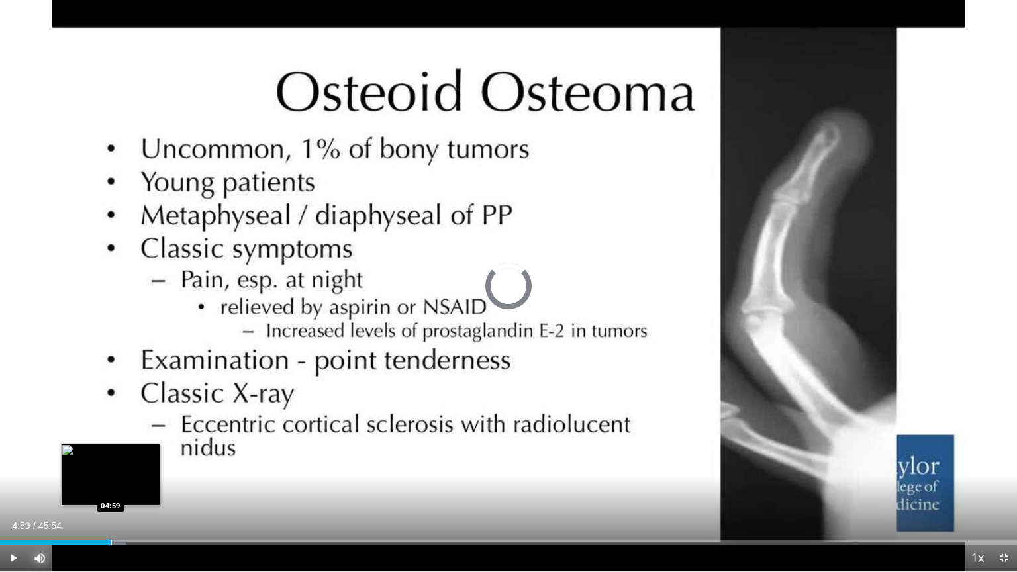
click at [111, 520] on div "Progress Bar" at bounding box center [111, 542] width 1 height 5
click at [121, 520] on div "Progress Bar" at bounding box center [121, 542] width 1 height 5
click at [117, 520] on div "Progress Bar" at bounding box center [117, 542] width 1 height 5
click at [111, 520] on div "05:16" at bounding box center [58, 542] width 117 height 5
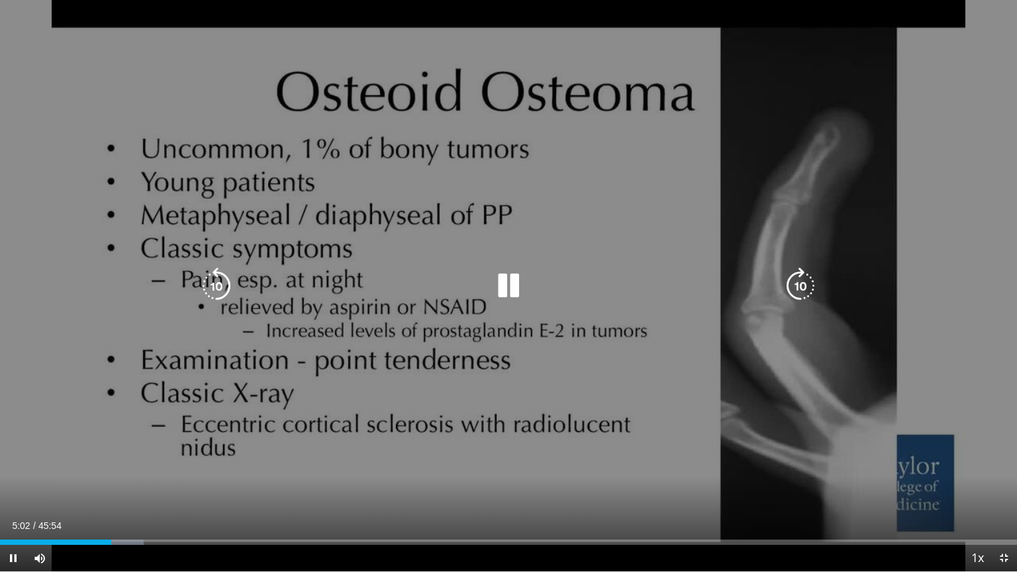
click at [321, 453] on div "10 seconds Tap to unmute" at bounding box center [508, 286] width 1017 height 572
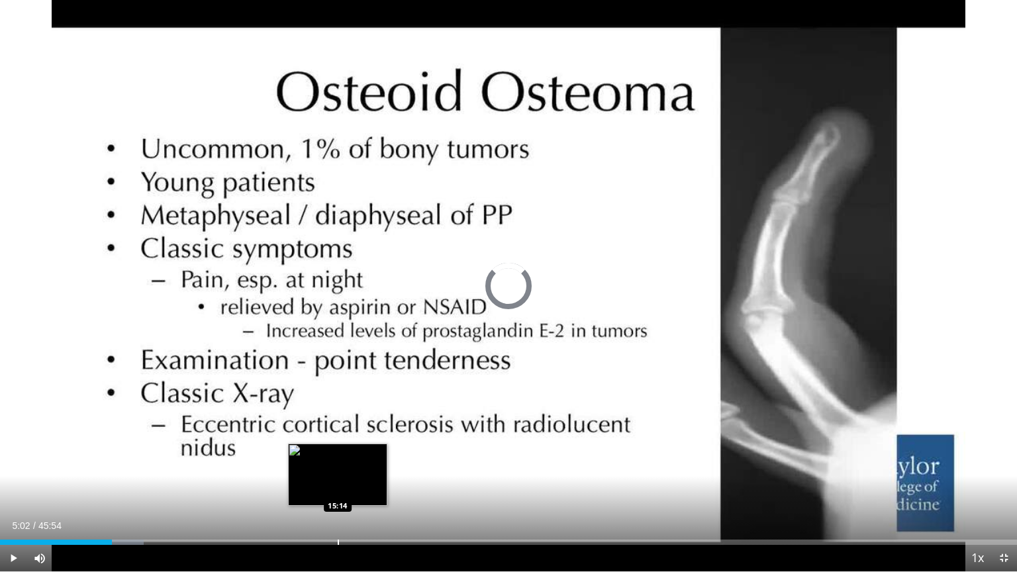
click at [338, 520] on div "Progress Bar" at bounding box center [338, 542] width 1 height 5
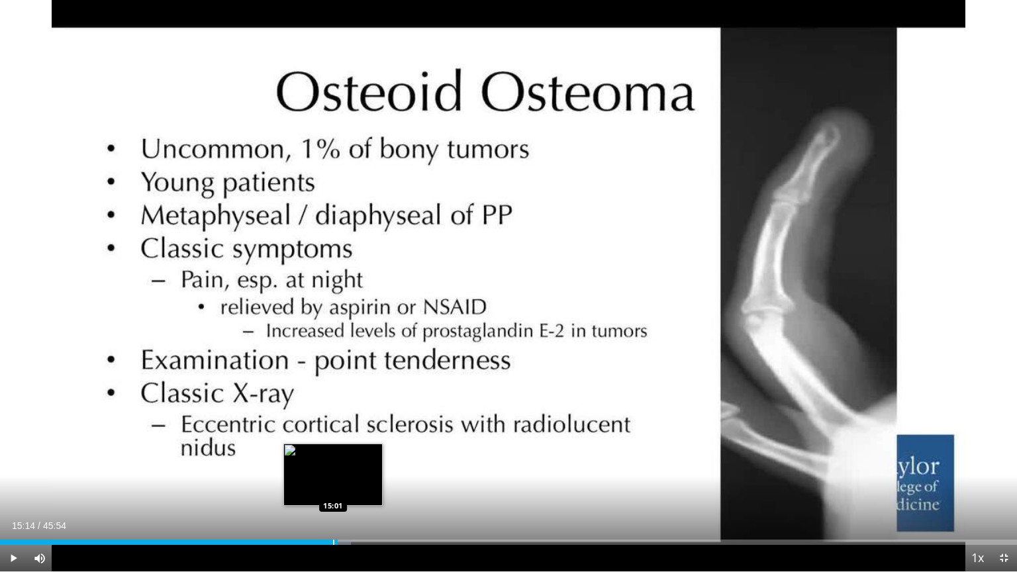
click at [333, 520] on div "Progress Bar" at bounding box center [333, 542] width 1 height 5
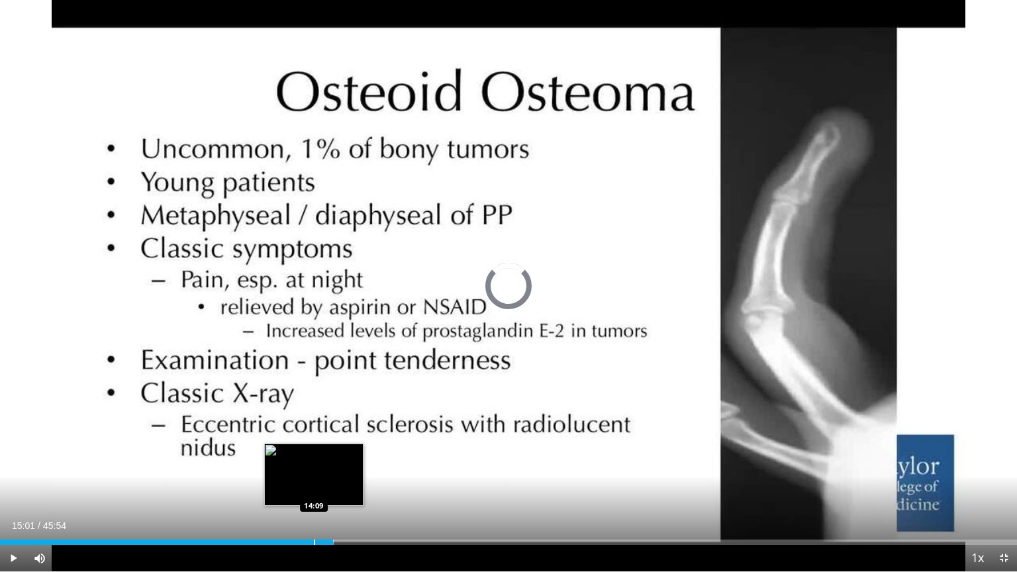
click at [314, 520] on div "Progress Bar" at bounding box center [314, 542] width 1 height 5
click at [300, 520] on div "14:09" at bounding box center [157, 542] width 314 height 5
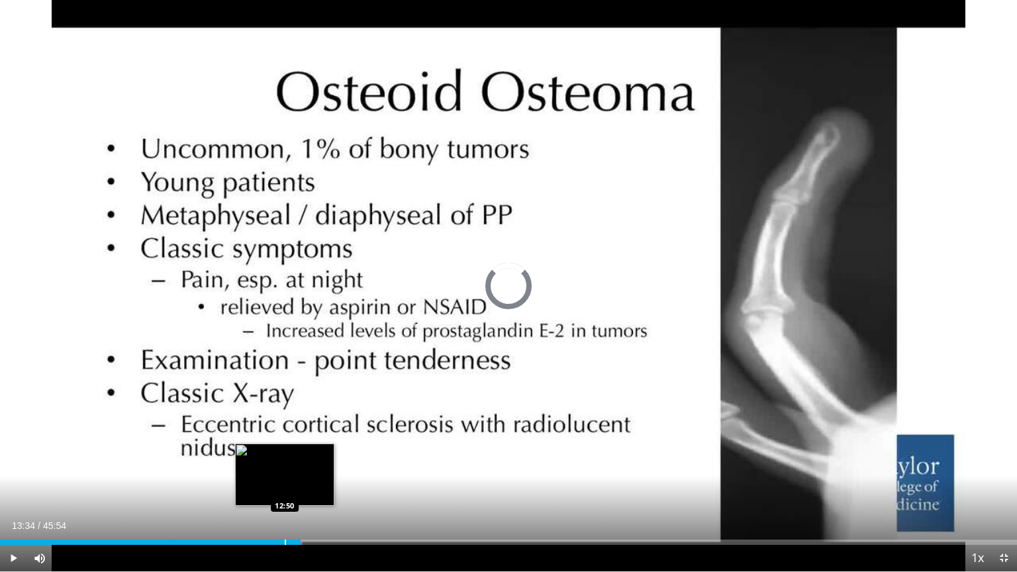
click at [283, 520] on div "13:34" at bounding box center [150, 542] width 301 height 5
click at [275, 520] on div "12:47" at bounding box center [141, 542] width 283 height 5
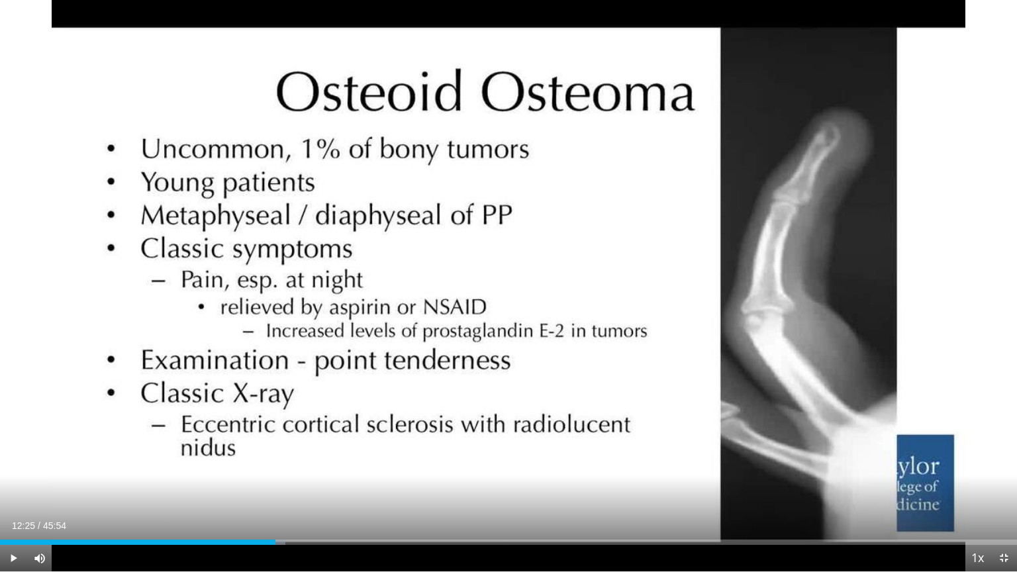
click at [262, 520] on div "Current Time 12:25 / Duration 45:54 Play Skip Backward Skip Forward Mute 100% L…" at bounding box center [508, 558] width 1017 height 26
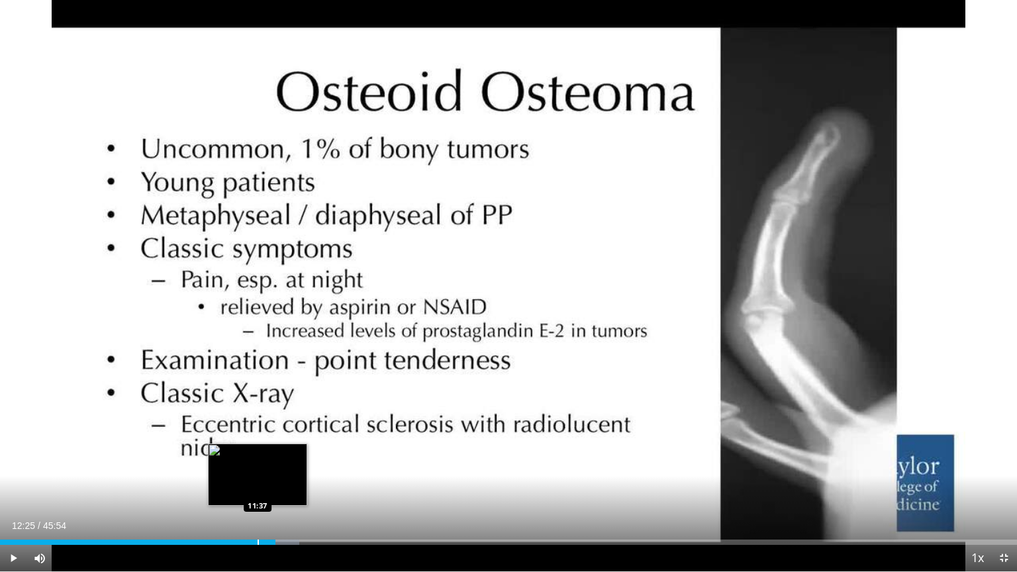
click at [257, 520] on div "Loaded : 29.41% 12:25 11:37" at bounding box center [508, 538] width 1017 height 13
click at [242, 520] on div "Progress Bar" at bounding box center [242, 542] width 1 height 5
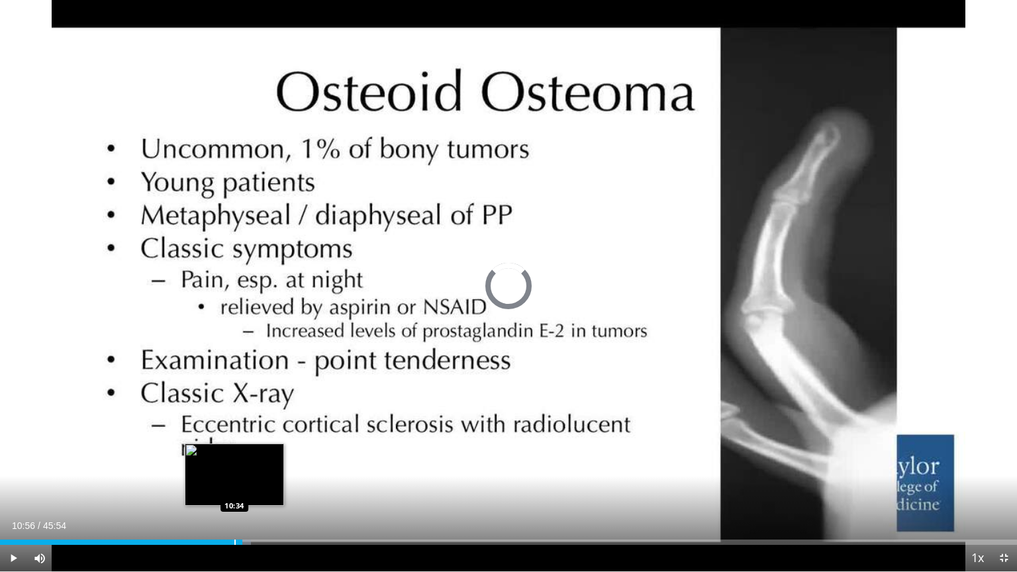
click at [234, 520] on div "Progress Bar" at bounding box center [234, 542] width 1 height 5
click at [221, 520] on div "Progress Bar" at bounding box center [221, 542] width 1 height 5
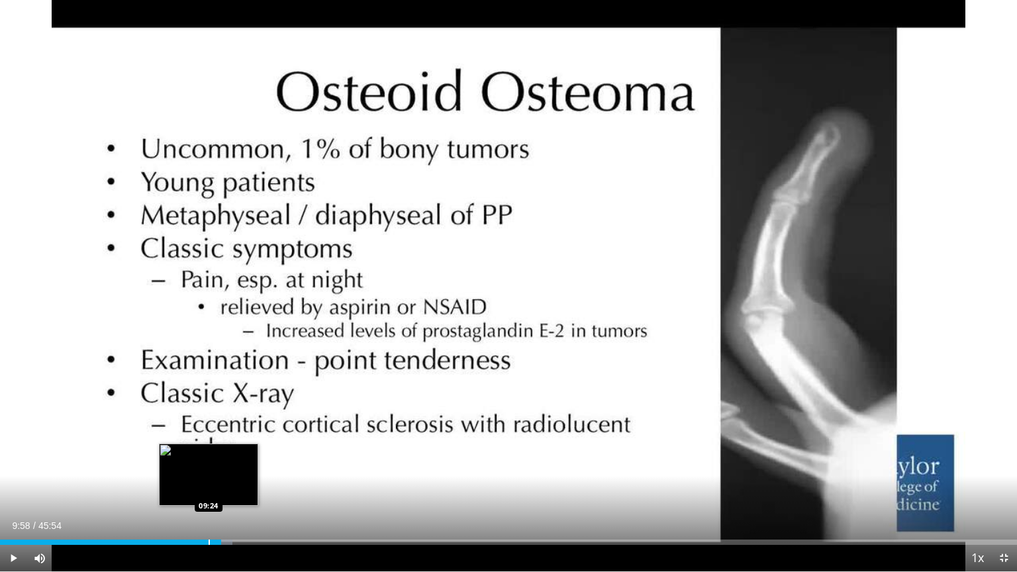
click at [209, 520] on div "Progress Bar" at bounding box center [209, 542] width 1 height 5
click at [197, 520] on div "Progress Bar" at bounding box center [197, 542] width 1 height 5
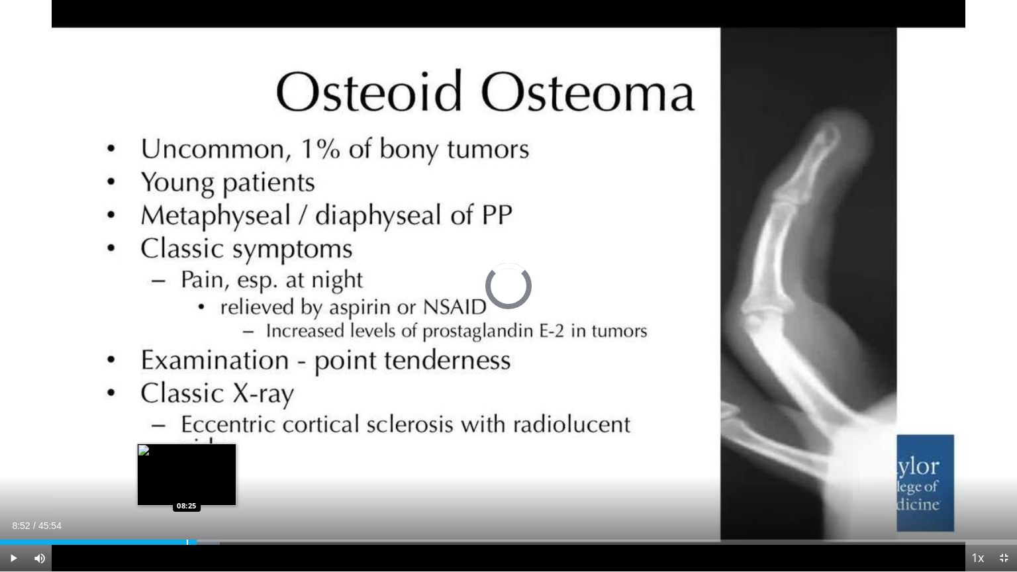
click at [187, 520] on div "Progress Bar" at bounding box center [187, 542] width 1 height 5
click at [179, 520] on div "Progress Bar" at bounding box center [179, 542] width 1 height 5
click at [175, 520] on div "08:04" at bounding box center [89, 542] width 179 height 5
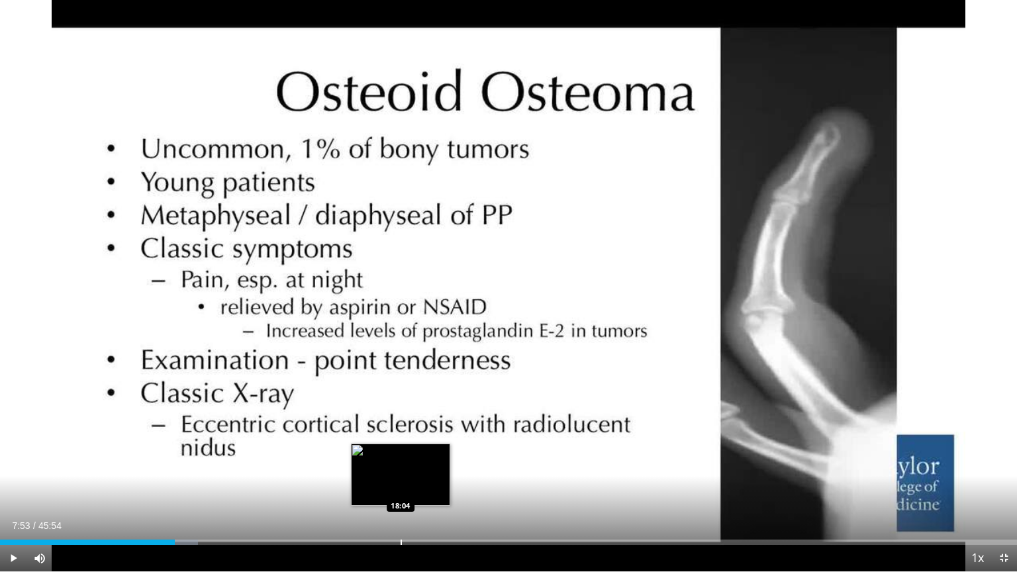
click at [401, 520] on div "Progress Bar" at bounding box center [401, 542] width 1 height 5
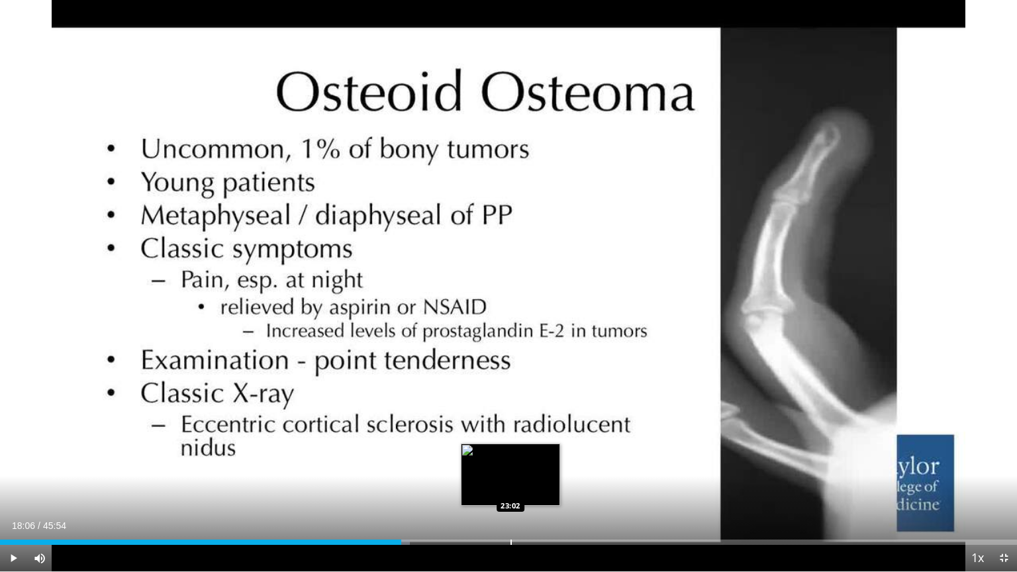
click at [511, 520] on div "Progress Bar" at bounding box center [511, 542] width 1 height 5
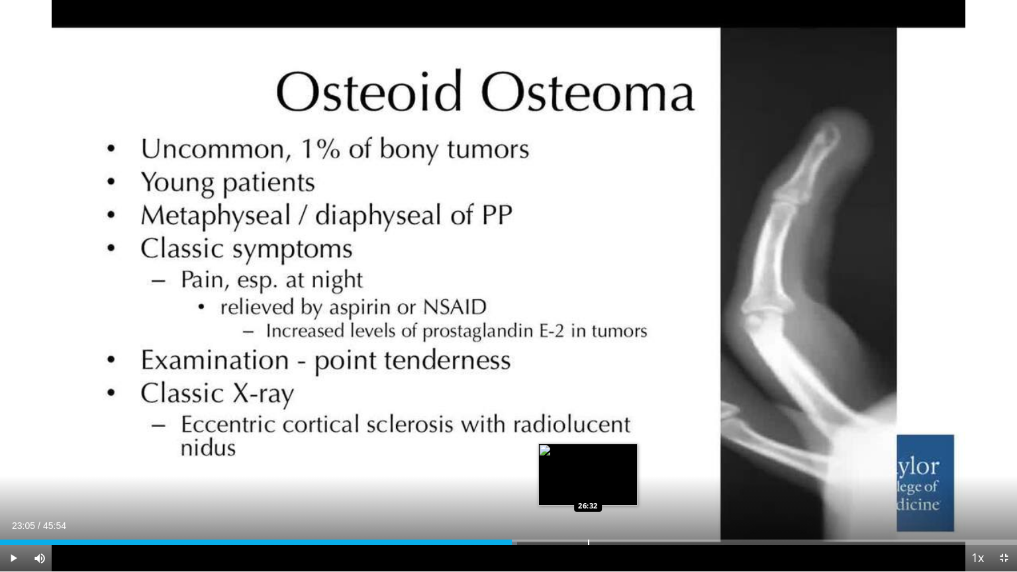
click at [588, 520] on div "Progress Bar" at bounding box center [588, 542] width 1 height 5
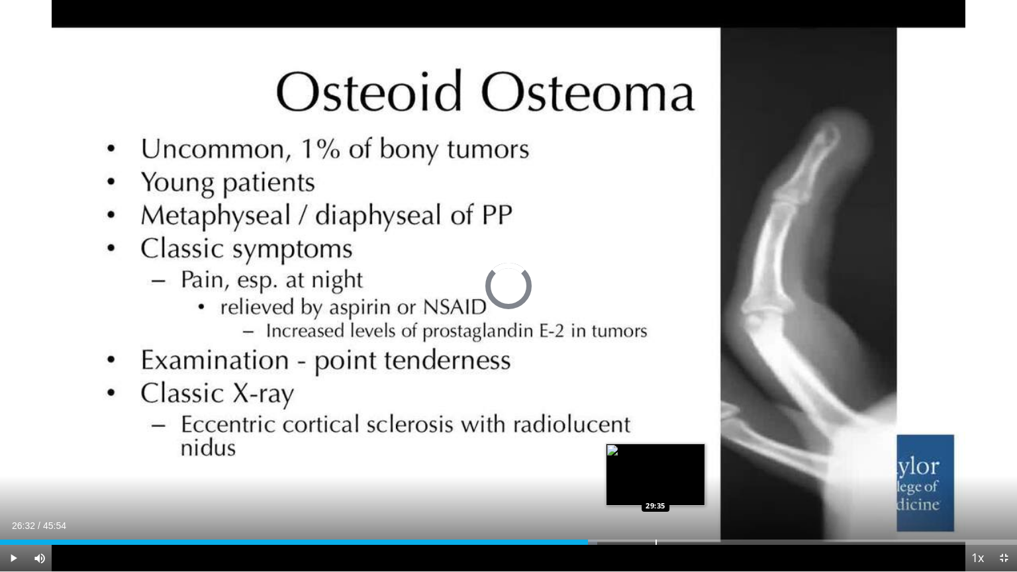
click at [656, 520] on div "Progress Bar" at bounding box center [656, 542] width 1 height 5
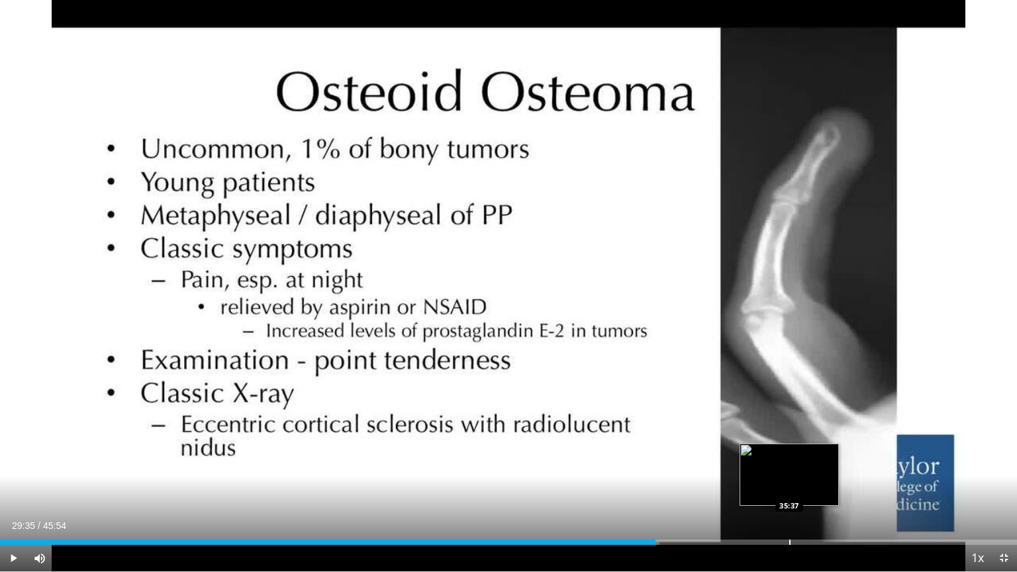
click at [789, 520] on div "Progress Bar" at bounding box center [789, 542] width 1 height 5
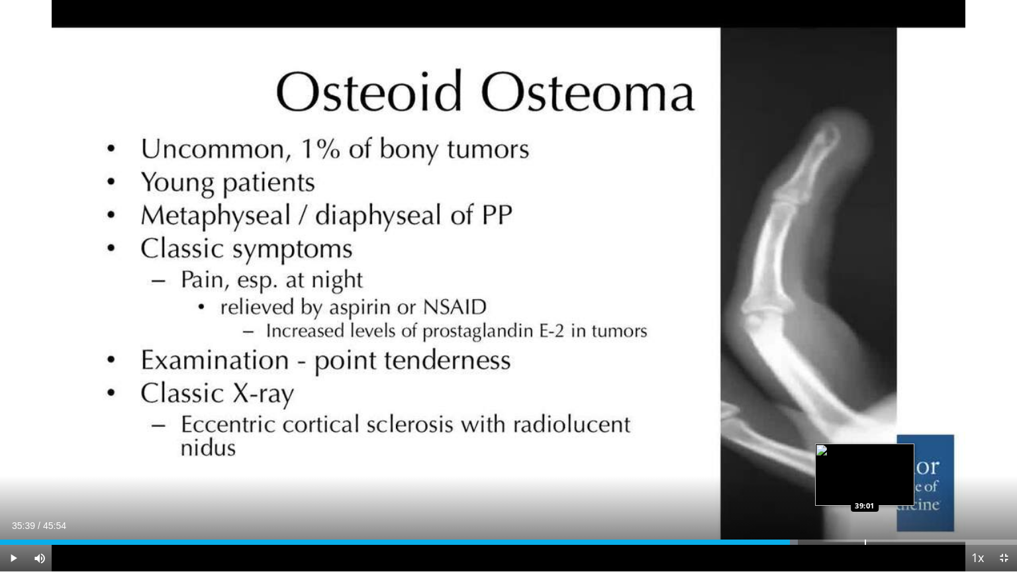
click at [865, 520] on div "Progress Bar" at bounding box center [865, 542] width 1 height 5
